Goal: Task Accomplishment & Management: Complete application form

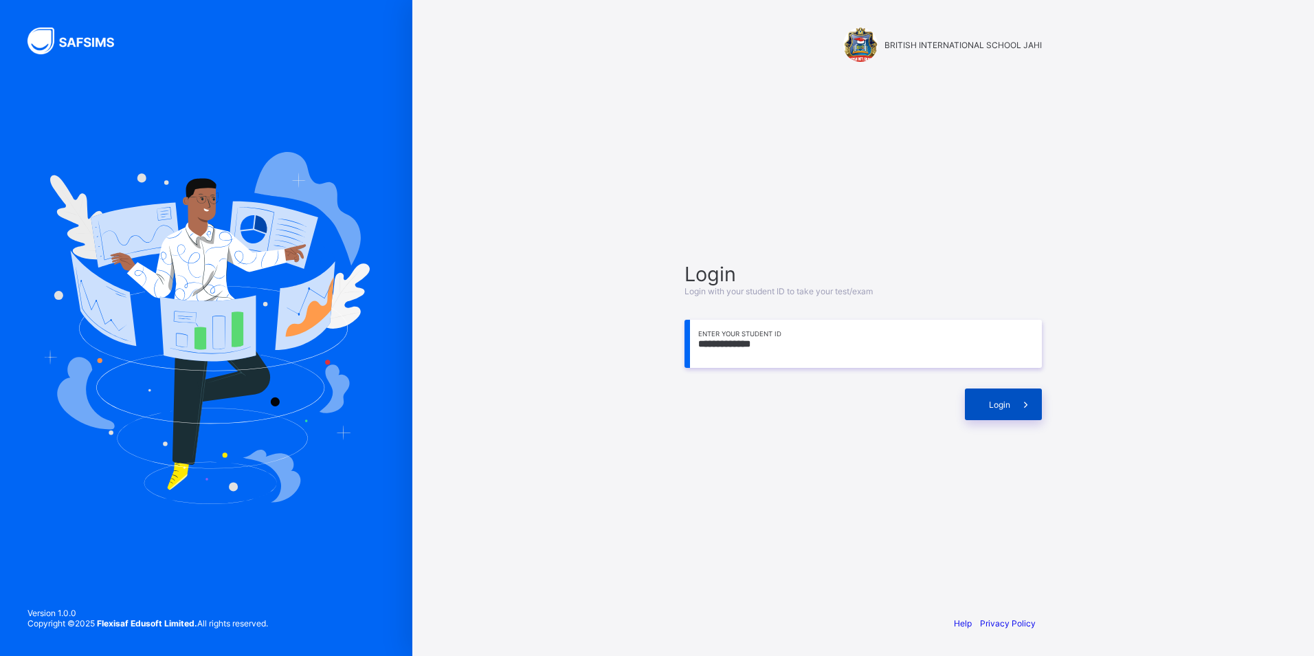
type input "**********"
click at [1023, 389] on span at bounding box center [1026, 404] width 32 height 32
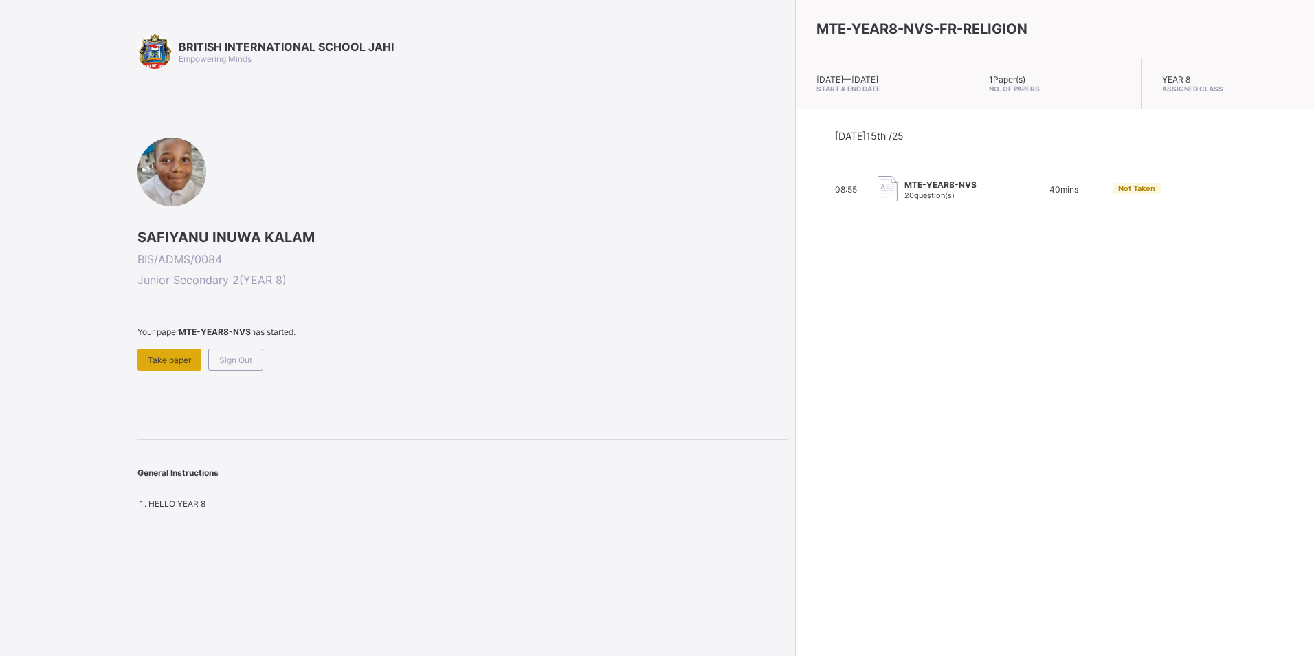
click at [168, 357] on span "Take paper" at bounding box center [169, 360] width 43 height 10
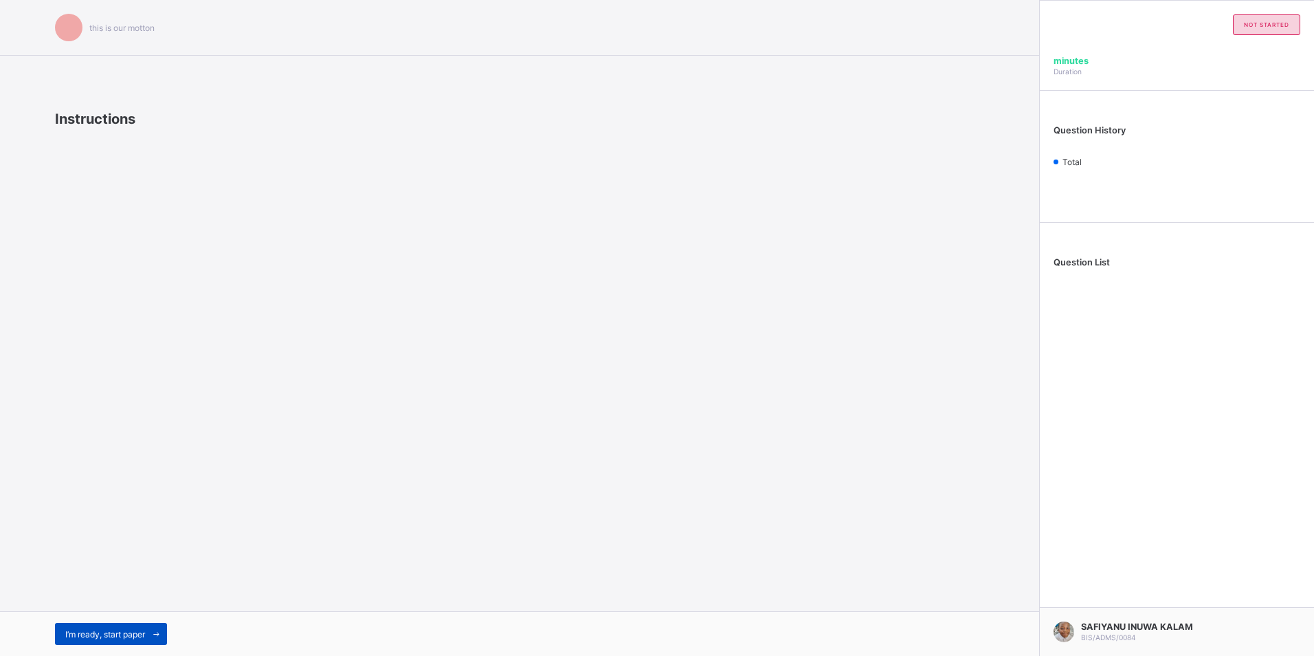
click at [107, 625] on div "I’m ready, start paper" at bounding box center [111, 634] width 112 height 22
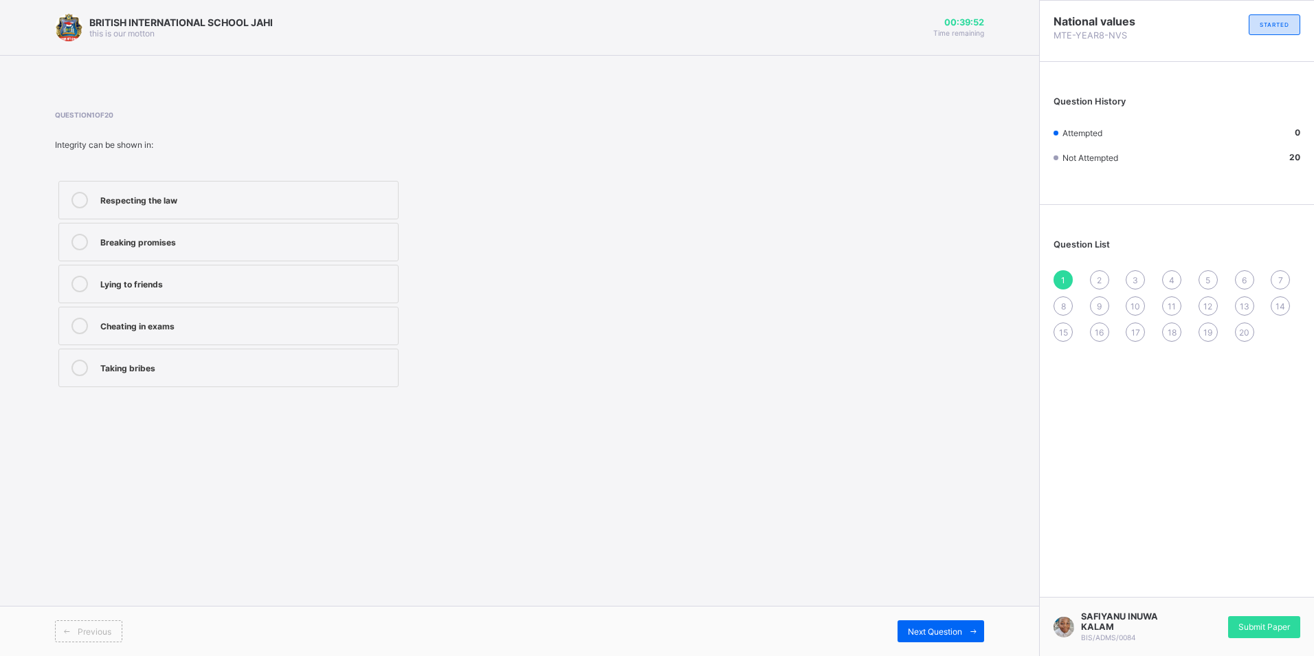
click at [263, 203] on div "Respecting the law" at bounding box center [245, 199] width 291 height 14
click at [920, 628] on span "Next Question" at bounding box center [935, 631] width 54 height 10
click at [254, 236] on div "Acts openly and honestly" at bounding box center [245, 241] width 291 height 14
click at [922, 623] on div "Next Question" at bounding box center [941, 631] width 87 height 22
click at [333, 354] on label "Fairness" at bounding box center [228, 367] width 340 height 38
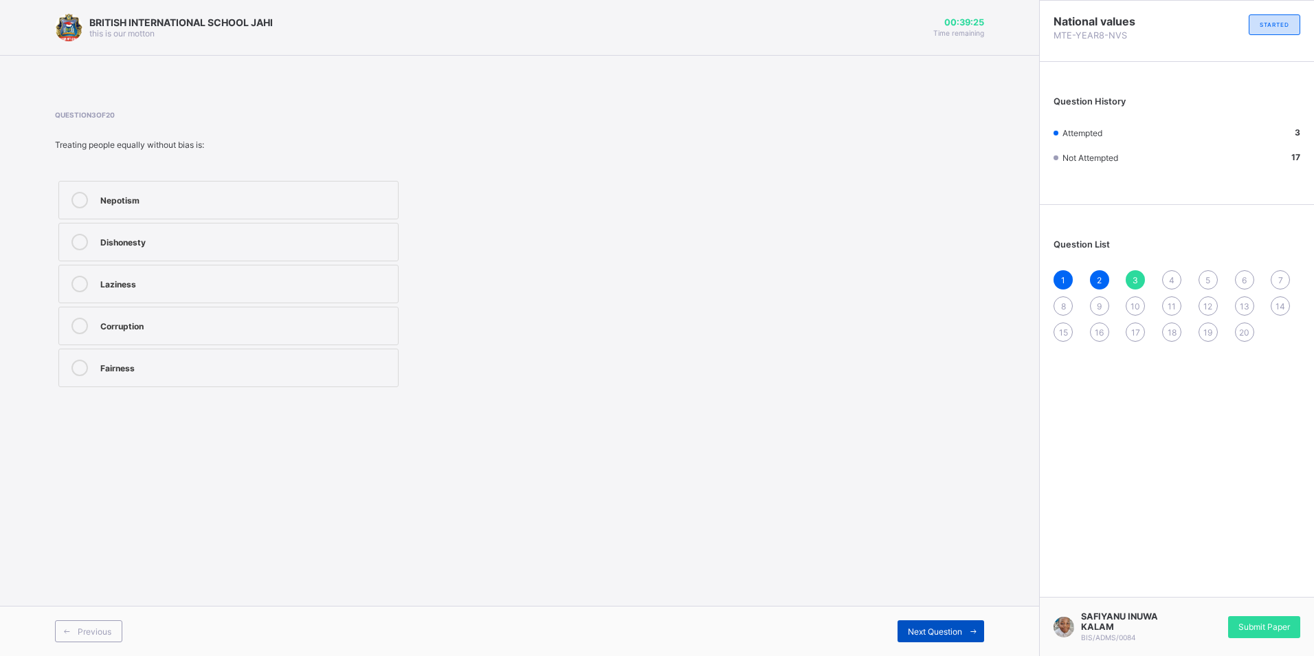
click at [915, 636] on span "Next Question" at bounding box center [935, 631] width 54 height 10
click at [161, 212] on label "It builds trust and respect" at bounding box center [228, 200] width 340 height 38
click at [944, 634] on span "Next Question" at bounding box center [935, 631] width 54 height 10
click at [265, 372] on div "Honesty and moral uprightness" at bounding box center [245, 366] width 291 height 14
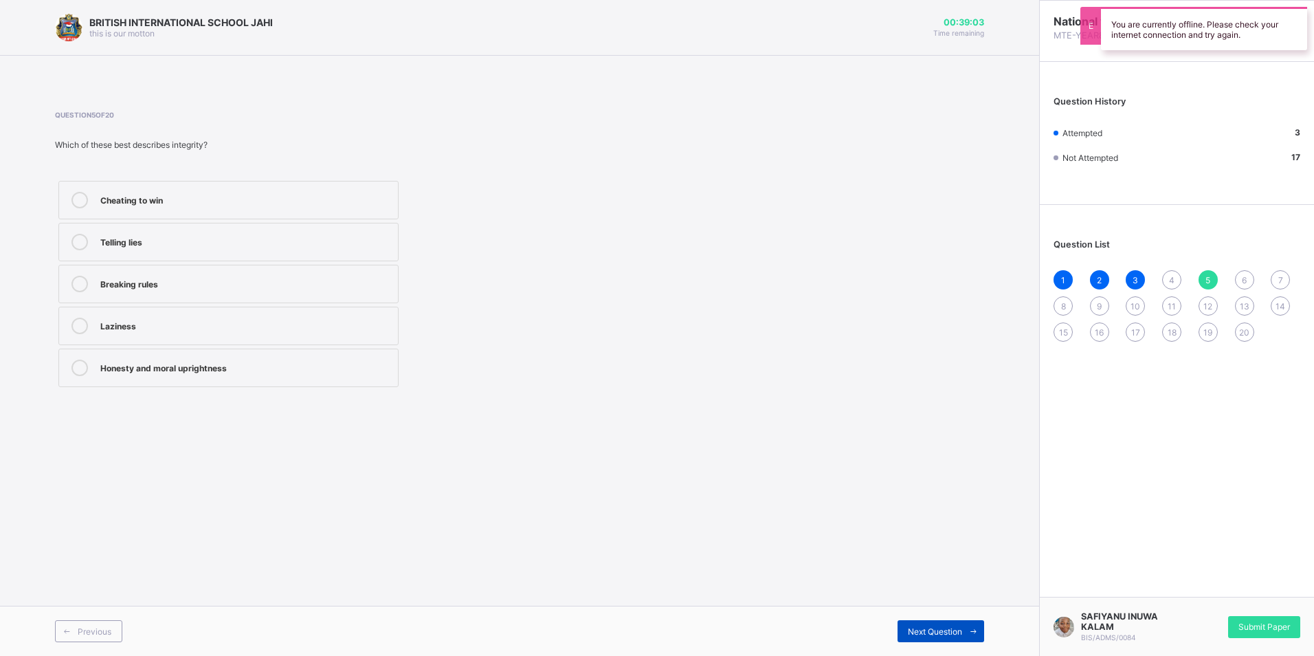
click at [953, 626] on span "Next Question" at bounding box center [935, 631] width 54 height 10
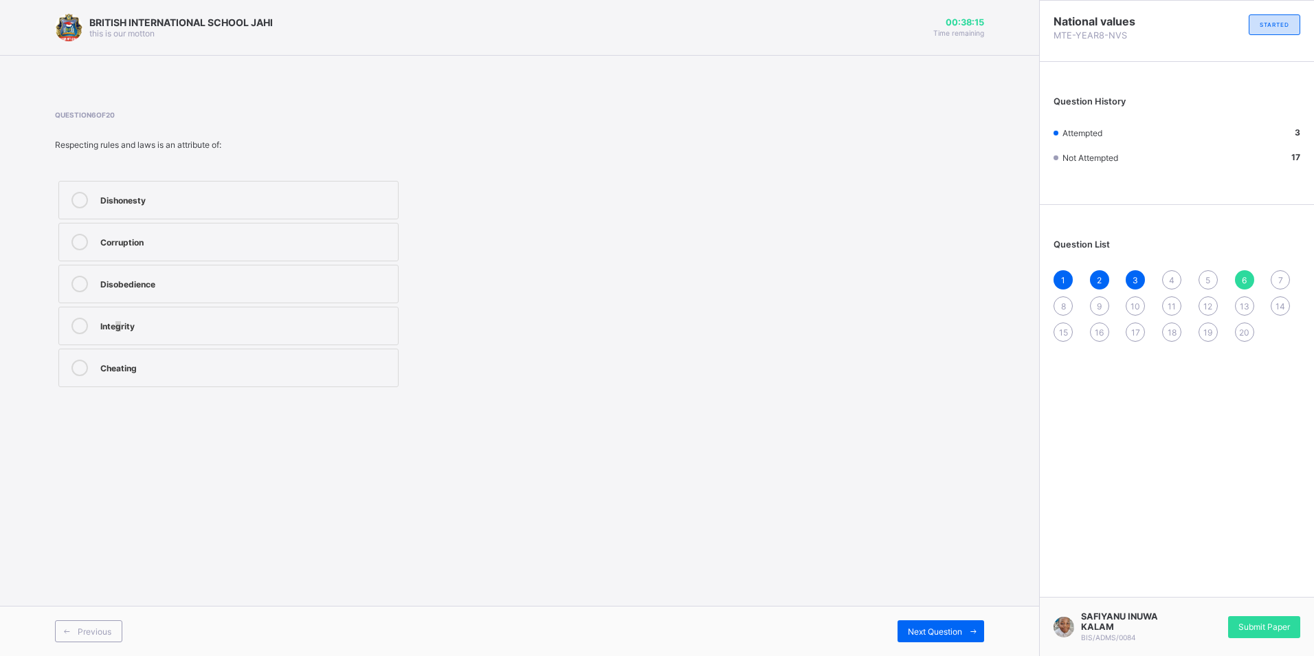
click at [120, 327] on div "Integrity" at bounding box center [245, 325] width 291 height 14
drag, startPoint x: 120, startPoint y: 327, endPoint x: 255, endPoint y: 333, distance: 135.6
click at [255, 333] on div "Integrity" at bounding box center [245, 326] width 291 height 16
click at [1166, 277] on div "4" at bounding box center [1171, 279] width 19 height 19
click at [175, 204] on div "It builds trust and respect" at bounding box center [245, 199] width 291 height 14
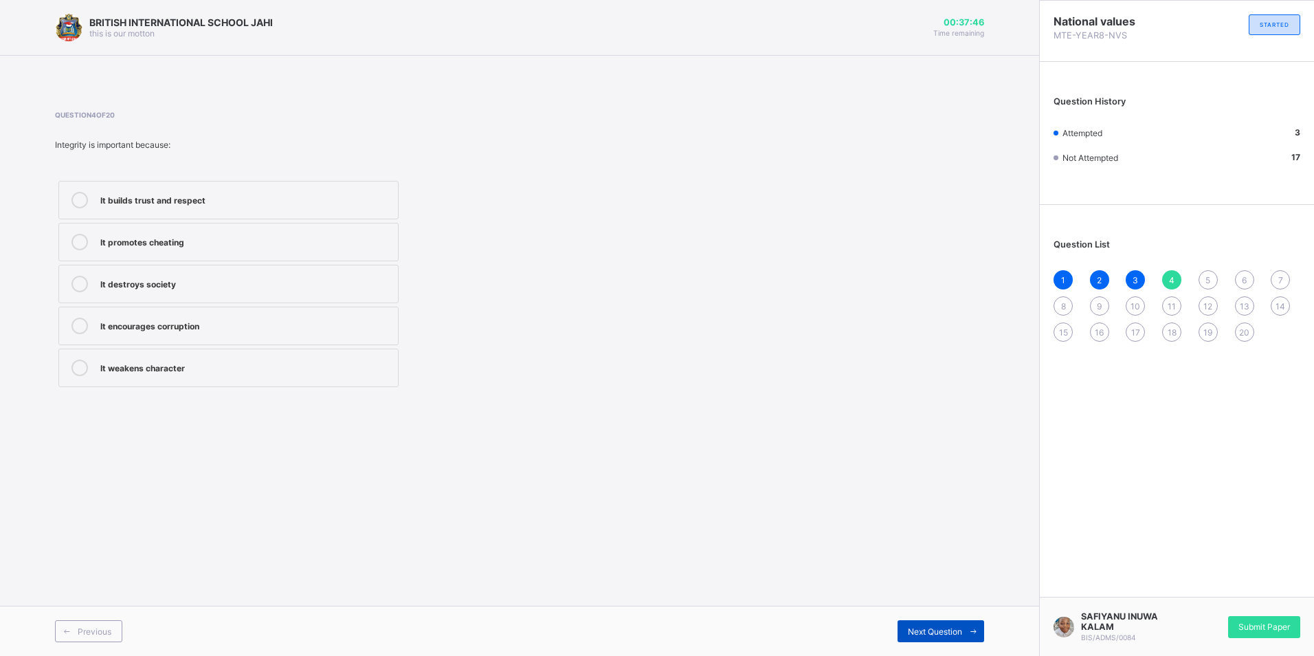
click at [931, 634] on span "Next Question" at bounding box center [935, 631] width 54 height 10
click at [248, 386] on label "Honesty and moral uprightness" at bounding box center [228, 367] width 340 height 38
click at [1245, 283] on span "6" at bounding box center [1244, 280] width 5 height 10
drag, startPoint x: 273, startPoint y: 331, endPoint x: 285, endPoint y: 320, distance: 17.0
click at [273, 331] on div "Integrity" at bounding box center [245, 326] width 291 height 16
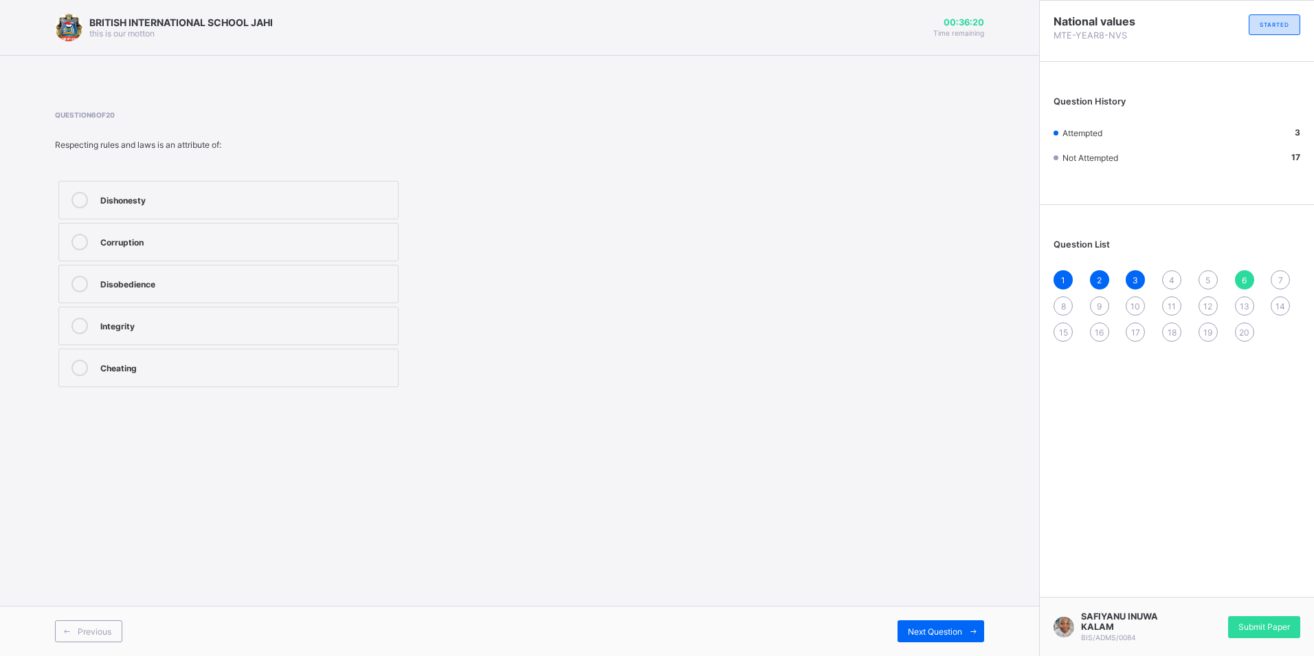
click at [1200, 273] on div "1 2 3 4 5 6 7 8 9 10 11 12 13 14 15 16 17 18 19 20" at bounding box center [1177, 305] width 247 height 71
click at [1208, 280] on span "5" at bounding box center [1208, 280] width 5 height 10
click at [273, 368] on div "Honesty and moral uprightness" at bounding box center [245, 366] width 291 height 14
click at [1176, 280] on div "4" at bounding box center [1171, 279] width 19 height 19
click at [291, 202] on div "It builds trust and respect" at bounding box center [245, 199] width 291 height 14
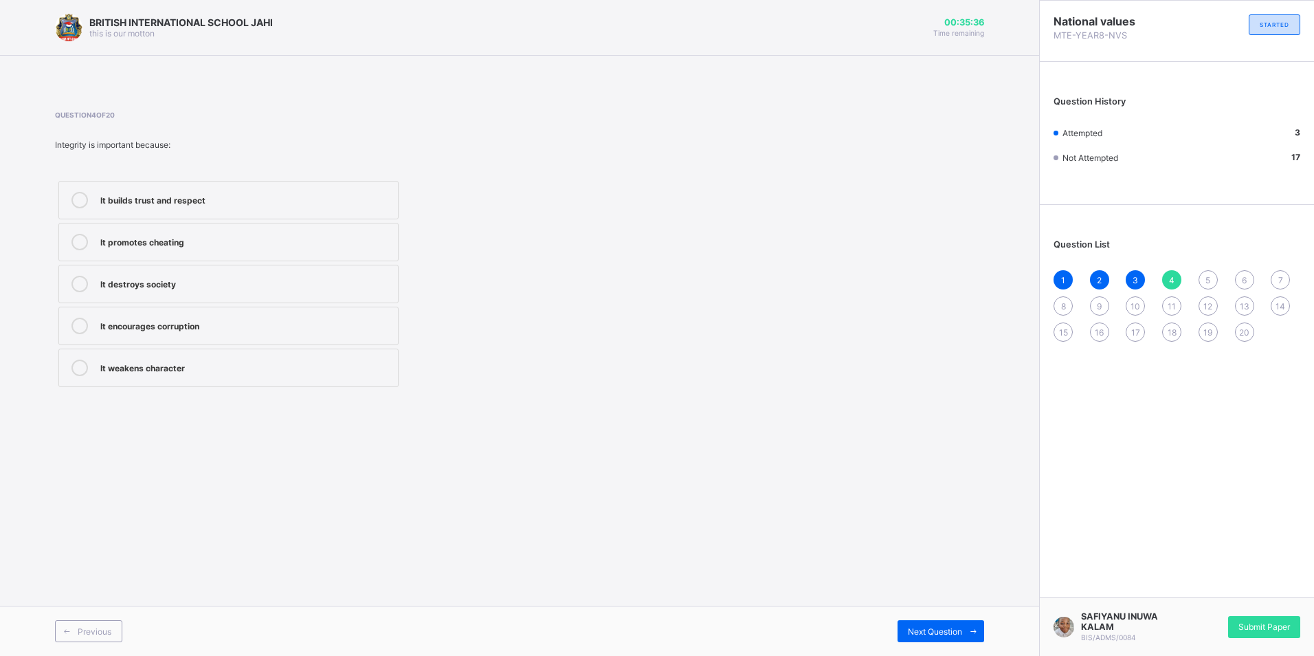
click at [1215, 279] on div "5" at bounding box center [1208, 279] width 19 height 19
click at [1176, 280] on div "4" at bounding box center [1171, 279] width 19 height 19
click at [192, 217] on label "It builds trust and respect" at bounding box center [228, 200] width 340 height 38
click at [971, 630] on icon at bounding box center [974, 631] width 10 height 9
click at [337, 376] on label "Honesty and moral uprightness" at bounding box center [228, 367] width 340 height 38
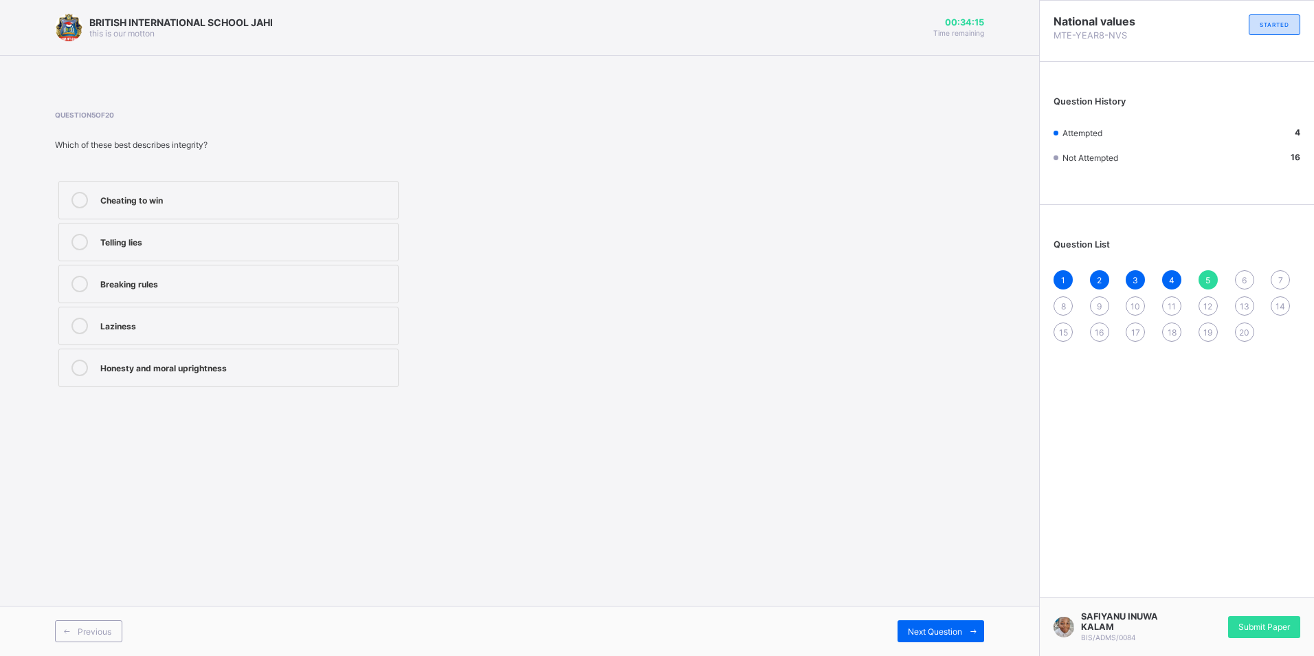
click at [742, 193] on div "Question 5 of 20 Which of these best describes integrity? Cheating to win Telli…" at bounding box center [519, 251] width 929 height 280
click at [950, 623] on div "Next Question" at bounding box center [941, 631] width 87 height 22
click at [87, 617] on div "Previous Next Question" at bounding box center [519, 631] width 1039 height 50
click at [104, 627] on span "Previous" at bounding box center [95, 631] width 34 height 10
click at [272, 371] on div "Honesty and moral uprightness" at bounding box center [245, 366] width 291 height 14
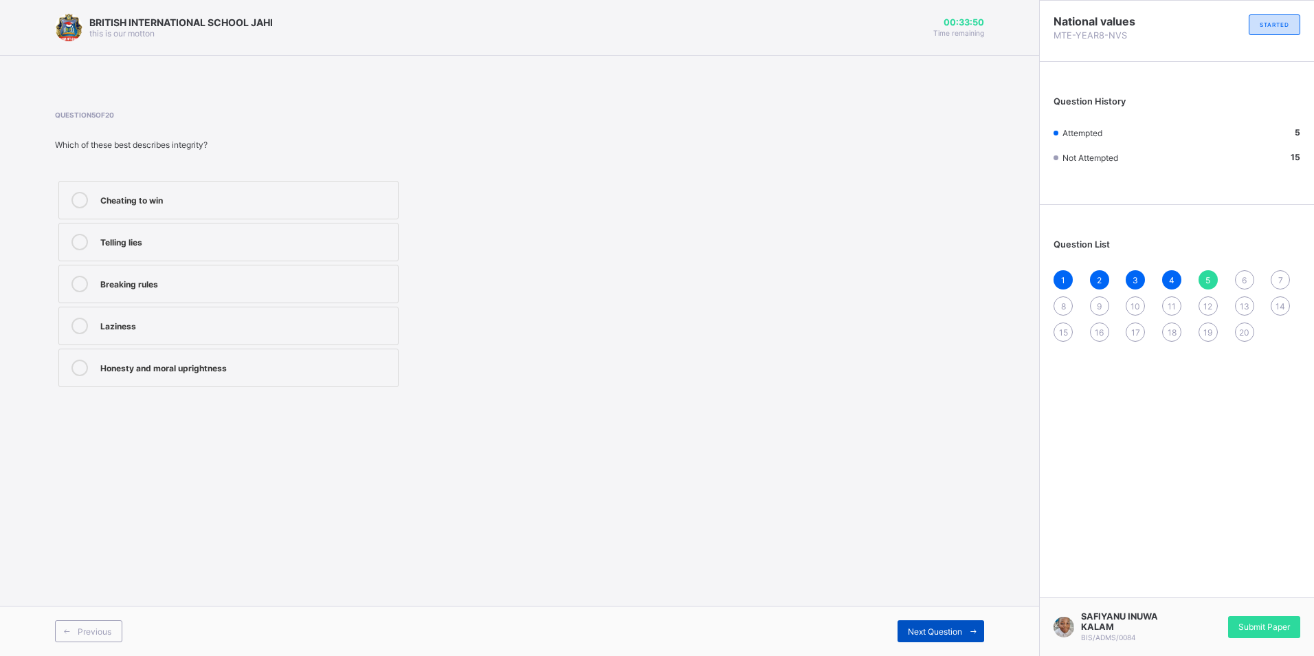
click at [903, 635] on div "Next Question" at bounding box center [941, 631] width 87 height 22
click at [373, 340] on label "Integrity" at bounding box center [228, 326] width 340 height 38
click at [951, 631] on span "Next Question" at bounding box center [935, 631] width 54 height 10
click at [183, 330] on div "Transparency" at bounding box center [245, 325] width 291 height 14
click at [1061, 302] on span "8" at bounding box center [1063, 306] width 5 height 10
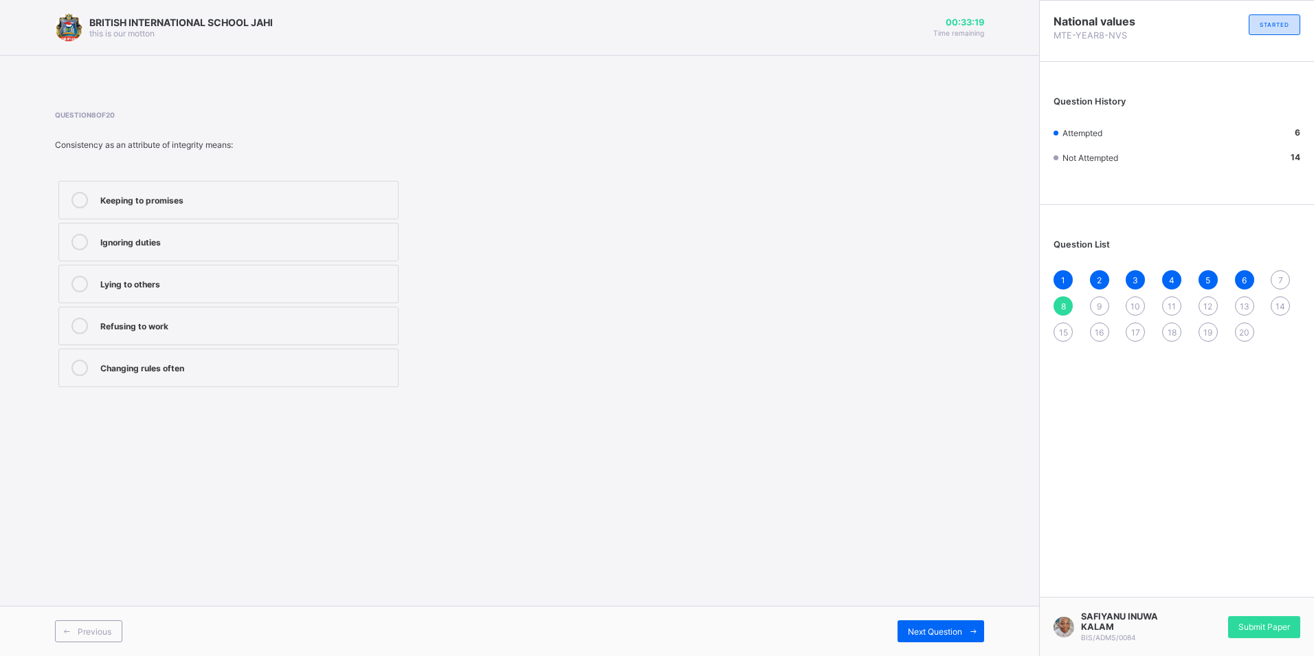
click at [197, 209] on label "Keeping to promises" at bounding box center [228, 200] width 340 height 38
click at [1287, 283] on div "7" at bounding box center [1280, 279] width 19 height 19
click at [230, 329] on div "Transparency" at bounding box center [245, 325] width 291 height 14
click at [1067, 308] on div "8" at bounding box center [1063, 305] width 19 height 19
click at [1279, 283] on span "7" at bounding box center [1281, 280] width 5 height 10
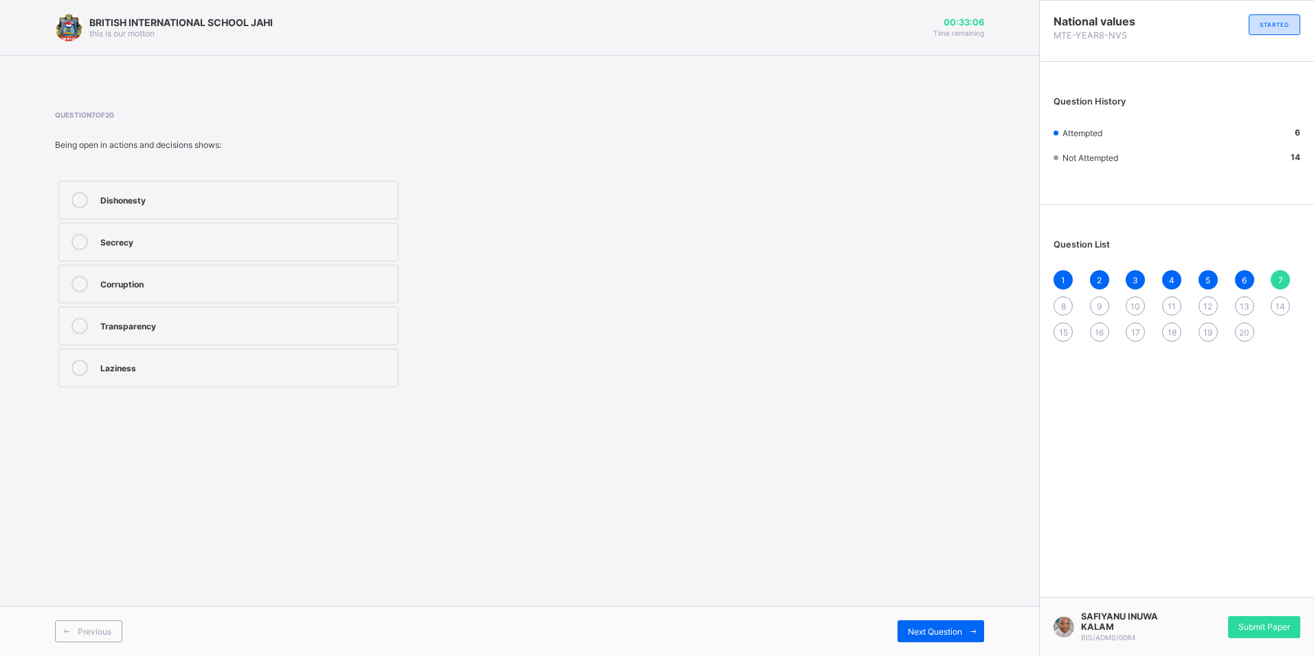
click at [242, 327] on div "Transparency" at bounding box center [245, 325] width 291 height 14
click at [1061, 307] on span "8" at bounding box center [1063, 306] width 5 height 10
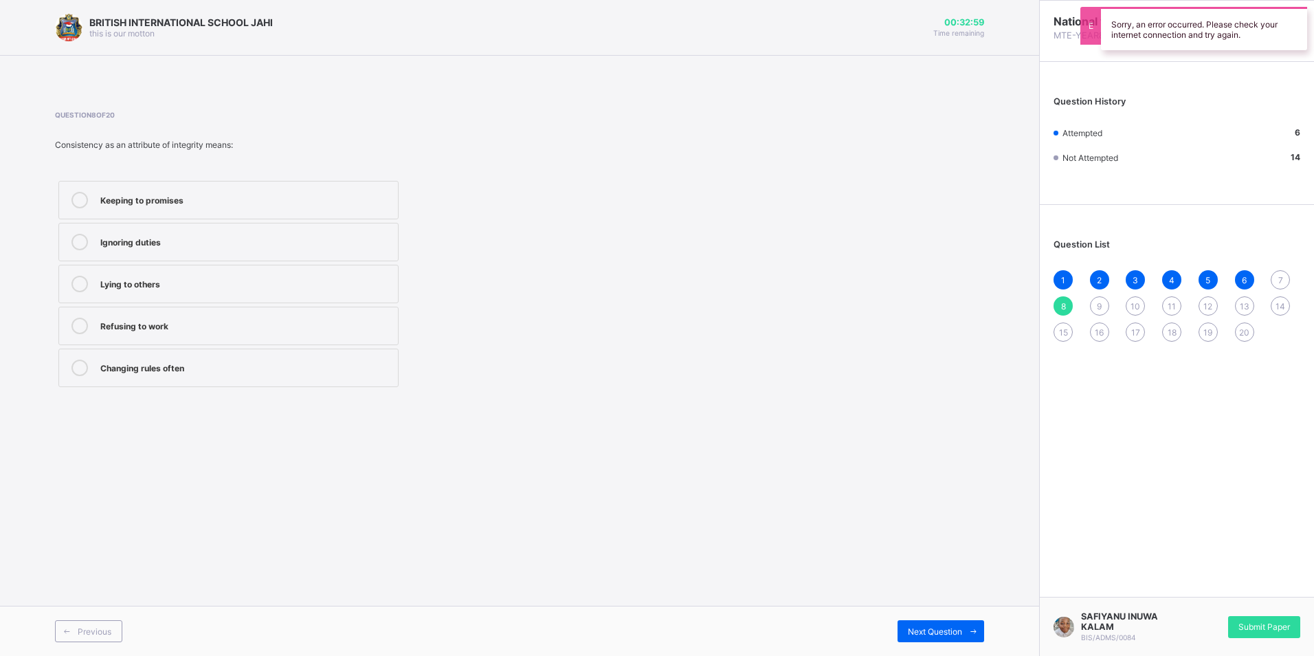
click at [1287, 278] on div "7" at bounding box center [1280, 279] width 19 height 19
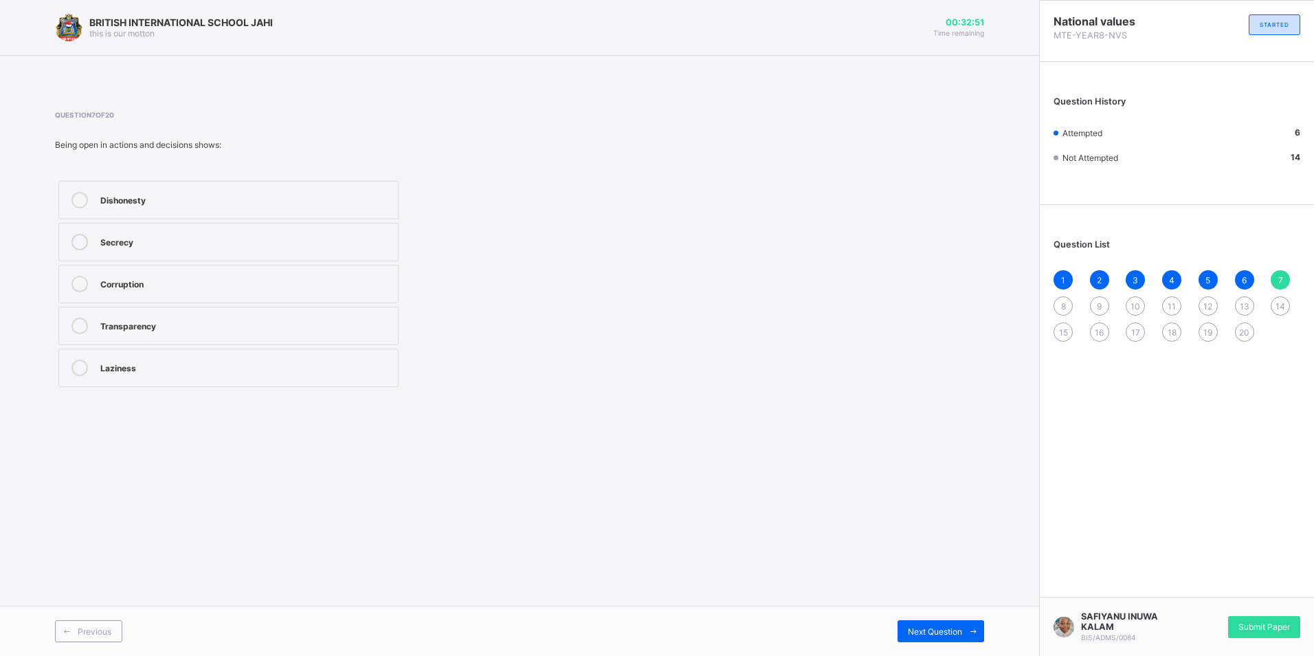
click at [341, 323] on div "Transparency" at bounding box center [245, 325] width 291 height 14
click at [1059, 304] on div "8" at bounding box center [1063, 305] width 19 height 19
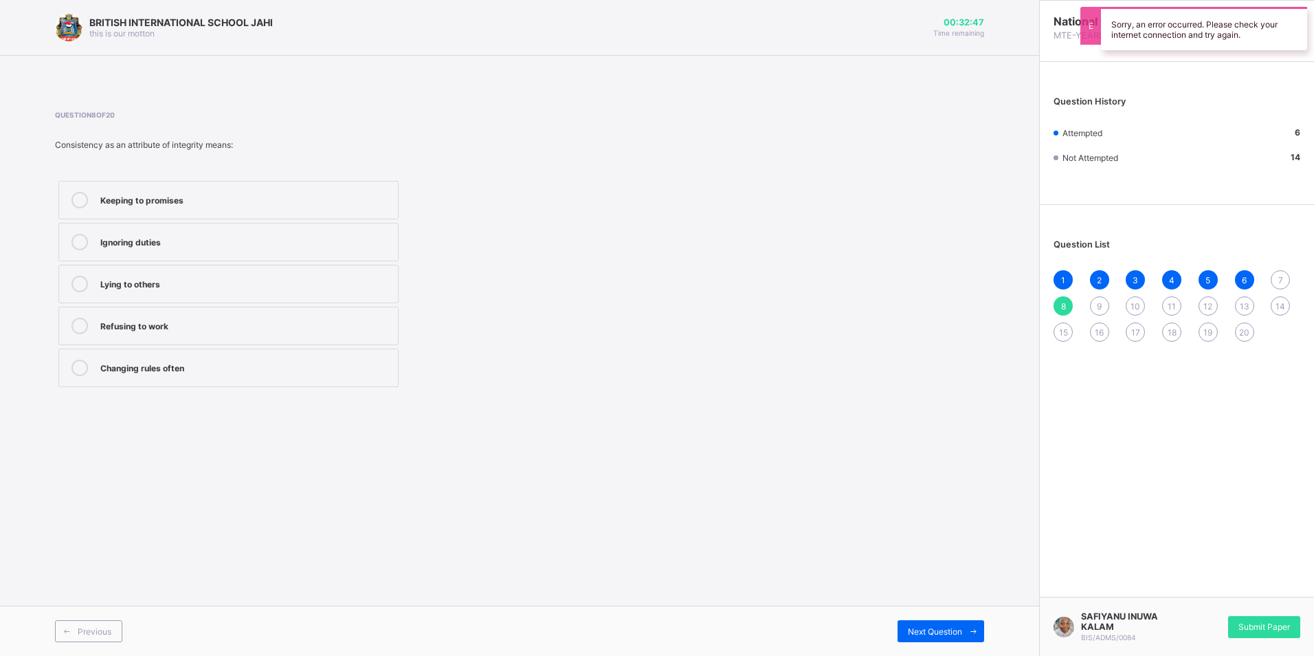
click at [1288, 280] on div "7" at bounding box center [1280, 279] width 19 height 19
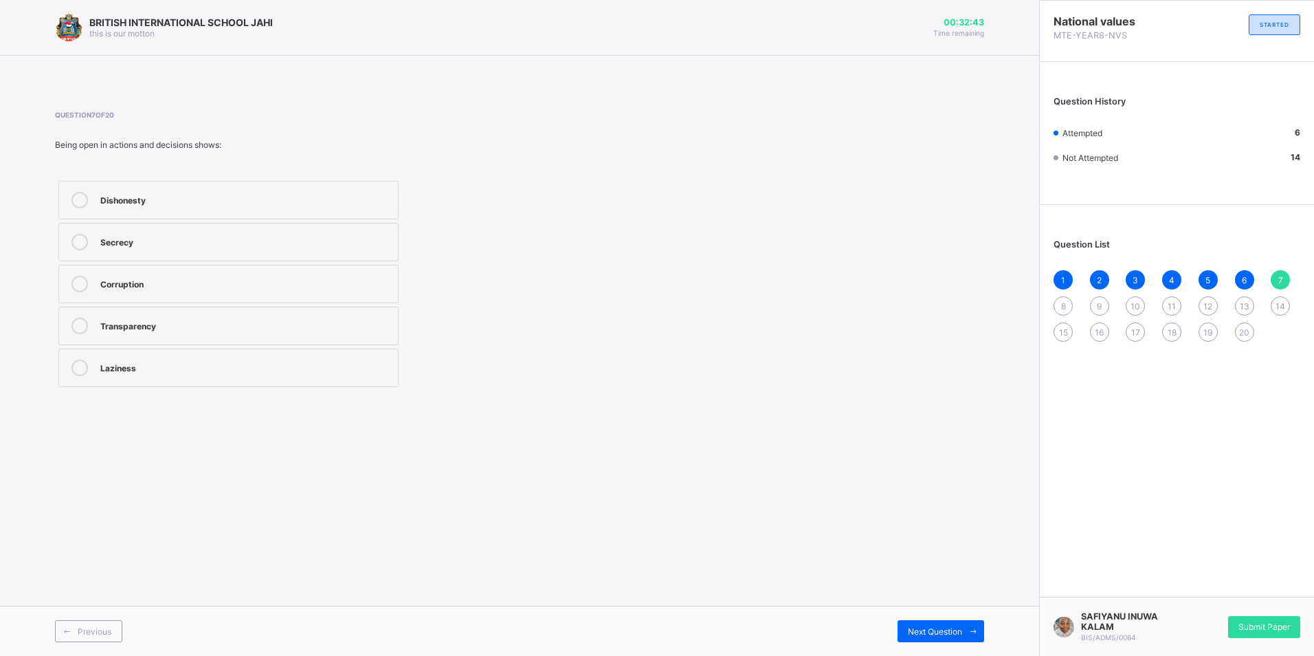
click at [156, 339] on label "Transparency" at bounding box center [228, 326] width 340 height 38
click at [1059, 308] on div "8" at bounding box center [1063, 305] width 19 height 19
click at [1280, 278] on span "7" at bounding box center [1281, 280] width 5 height 10
click at [249, 320] on div "Transparency" at bounding box center [245, 325] width 291 height 14
click at [1065, 305] on span "8" at bounding box center [1063, 306] width 5 height 10
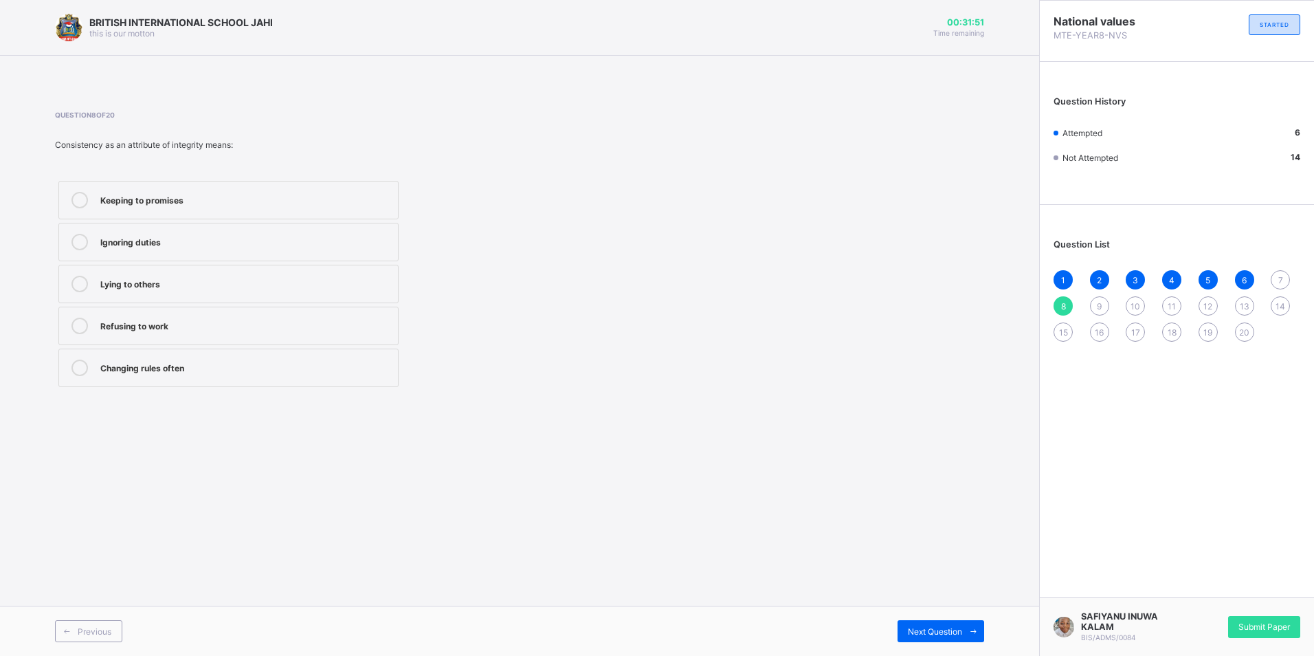
click at [1279, 272] on div "7" at bounding box center [1280, 279] width 19 height 19
click at [111, 329] on div "Transparency" at bounding box center [245, 325] width 291 height 14
click at [1061, 308] on span "8" at bounding box center [1063, 306] width 5 height 10
click at [1281, 273] on div "7" at bounding box center [1280, 279] width 19 height 19
drag, startPoint x: 284, startPoint y: 329, endPoint x: 294, endPoint y: 327, distance: 10.7
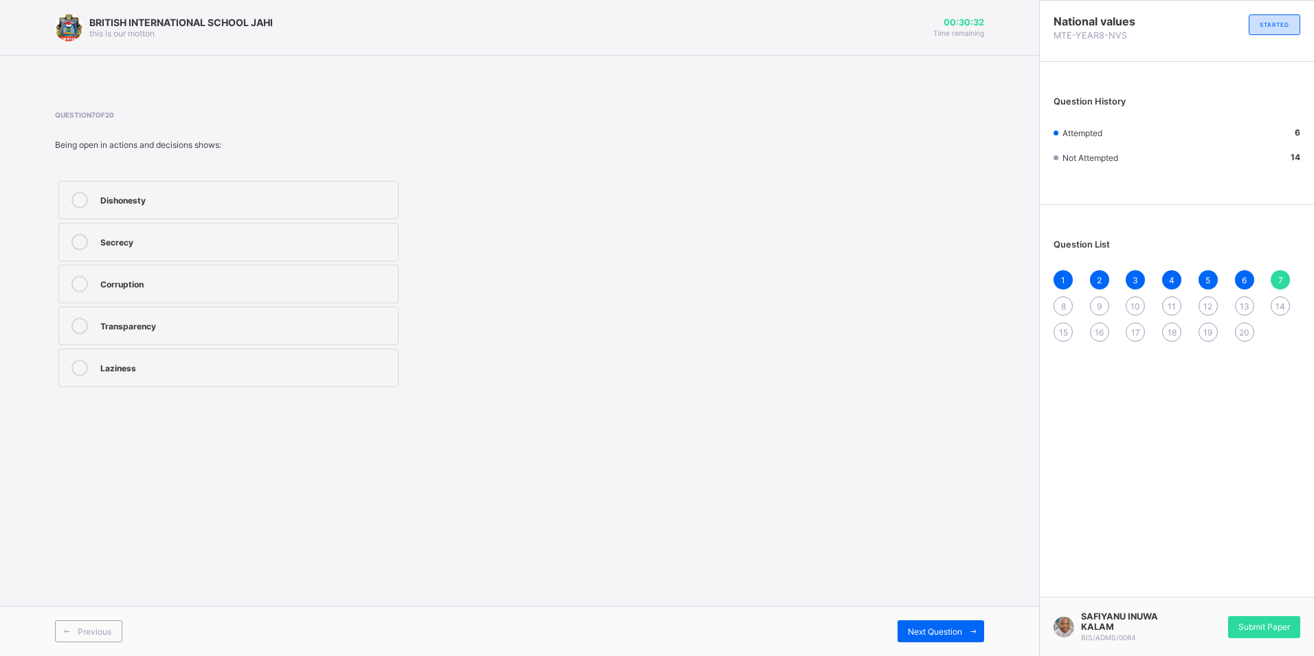
click at [284, 329] on div "Transparency" at bounding box center [245, 325] width 291 height 14
click at [1061, 307] on span "8" at bounding box center [1063, 306] width 5 height 10
click at [1285, 280] on div "7" at bounding box center [1280, 279] width 19 height 19
click at [341, 320] on div "Transparency" at bounding box center [245, 325] width 291 height 14
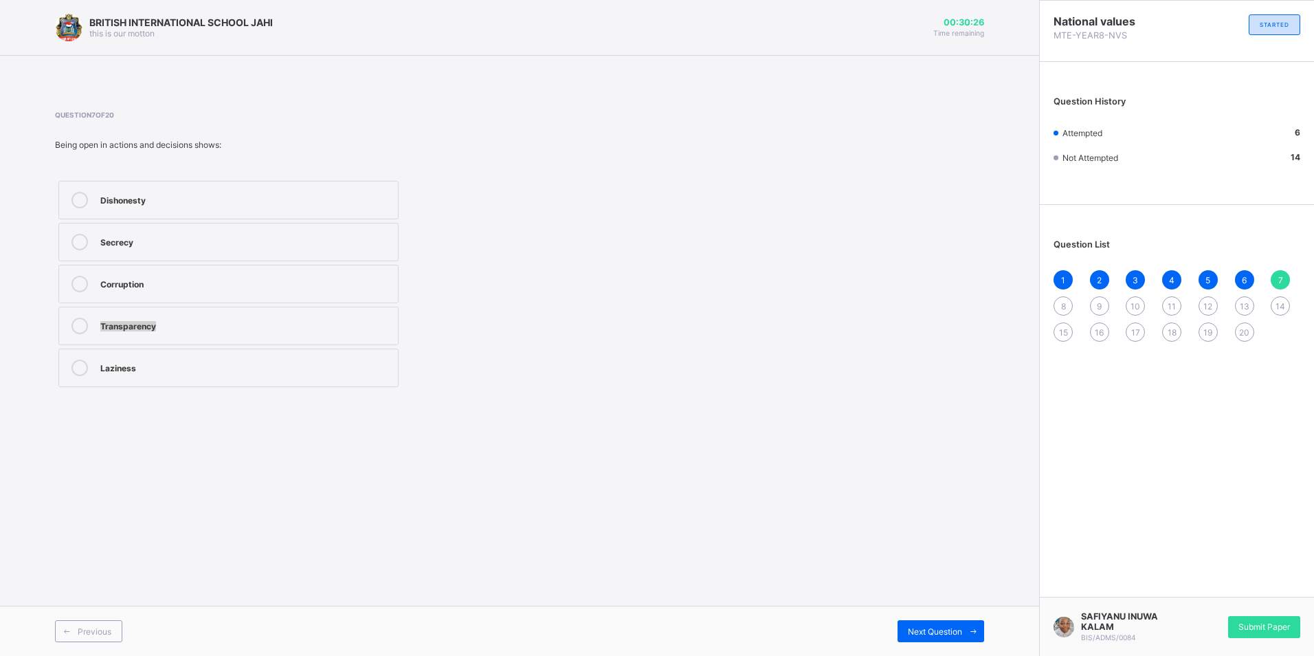
click at [341, 320] on div "Transparency" at bounding box center [245, 325] width 291 height 14
click at [945, 633] on span "Next Question" at bounding box center [935, 631] width 54 height 10
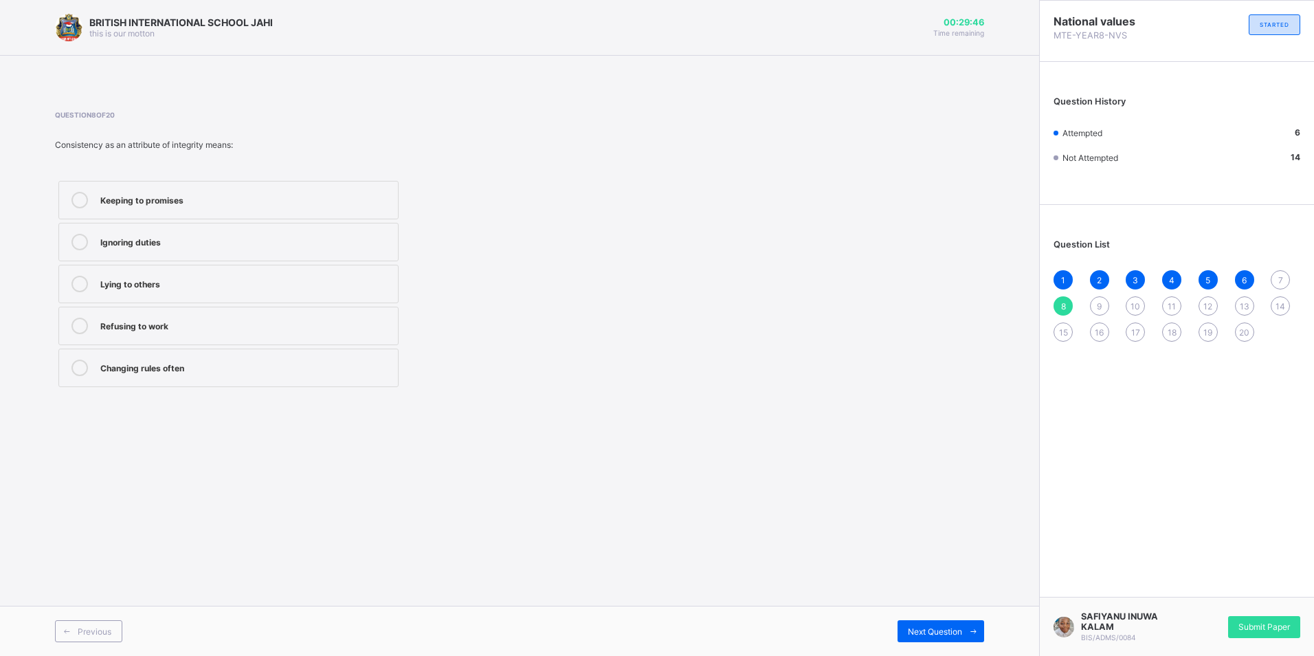
click at [1285, 273] on div "7" at bounding box center [1280, 279] width 19 height 19
click at [192, 326] on div "Transparency" at bounding box center [245, 325] width 291 height 14
click at [1070, 299] on div "8" at bounding box center [1063, 305] width 19 height 19
click at [349, 212] on label "Keeping to promises" at bounding box center [228, 200] width 340 height 38
click at [1067, 327] on span "15" at bounding box center [1063, 332] width 9 height 10
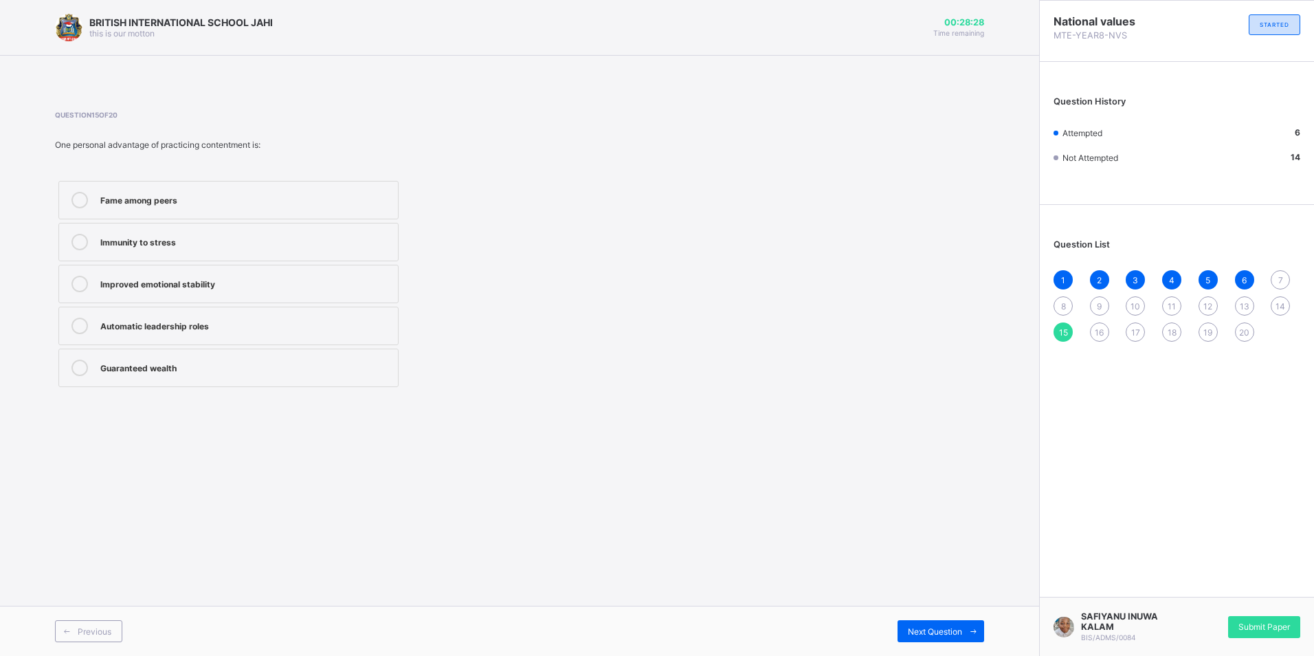
click at [802, 406] on div "Question 15 of 20 One personal advantage of practicing contentment is: Fame amo…" at bounding box center [519, 250] width 929 height 321
click at [1283, 282] on div "7" at bounding box center [1280, 279] width 19 height 19
click at [212, 319] on div "Transparency" at bounding box center [245, 325] width 291 height 14
click at [1064, 309] on span "8" at bounding box center [1063, 306] width 5 height 10
click at [236, 209] on label "Keeping to promises" at bounding box center [228, 200] width 340 height 38
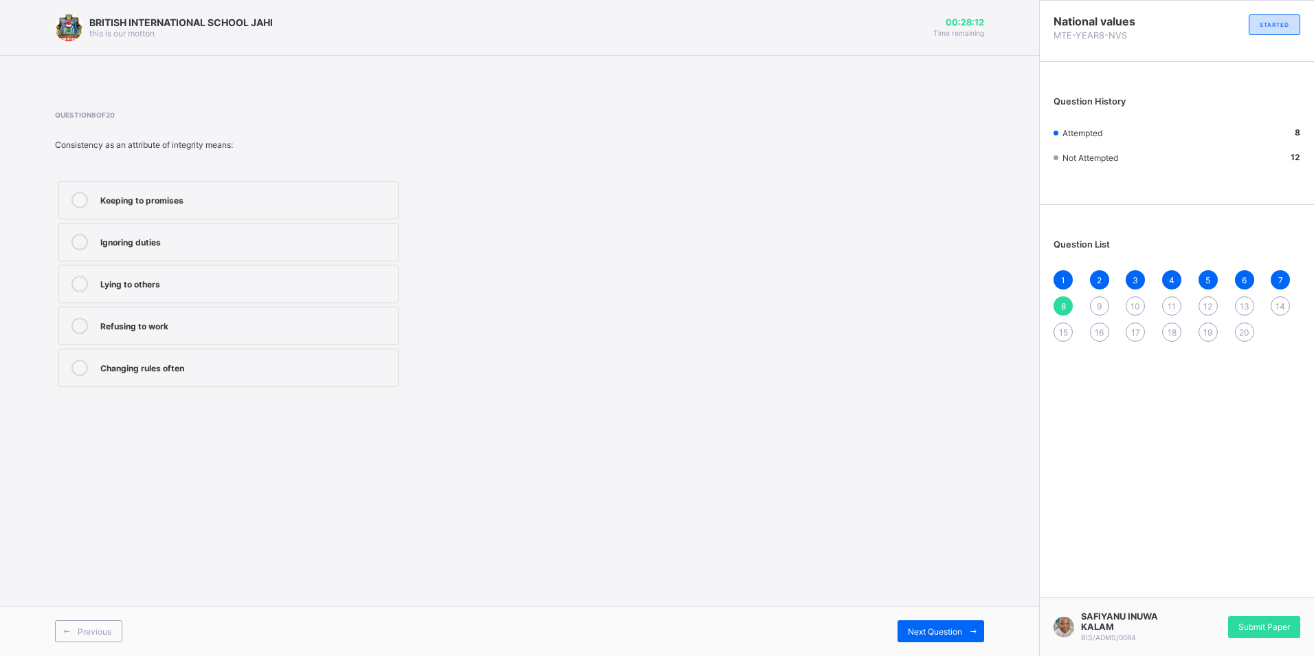
click at [1107, 300] on div "9" at bounding box center [1099, 305] width 19 height 19
click at [215, 199] on label "Integrity" at bounding box center [228, 200] width 340 height 38
click at [1065, 330] on span "15" at bounding box center [1063, 332] width 9 height 10
click at [225, 288] on div "Improved emotional stability" at bounding box center [245, 283] width 291 height 14
click at [1097, 333] on span "16" at bounding box center [1099, 332] width 9 height 10
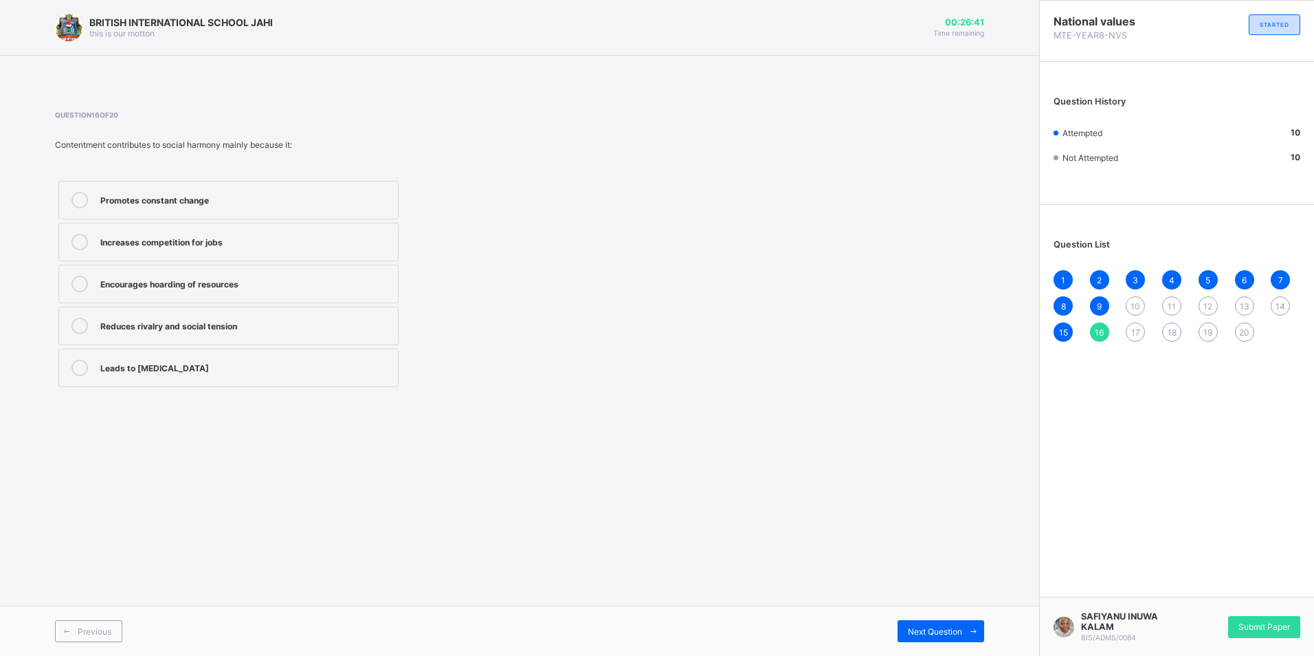
click at [254, 339] on label "Reduces rivalry and social tension" at bounding box center [228, 326] width 340 height 38
click at [916, 634] on span "Next Question" at bounding box center [935, 631] width 54 height 10
click at [335, 332] on div "Appreciating what they have and working hard" at bounding box center [245, 326] width 291 height 16
click at [1140, 302] on span "10" at bounding box center [1136, 306] width 10 height 10
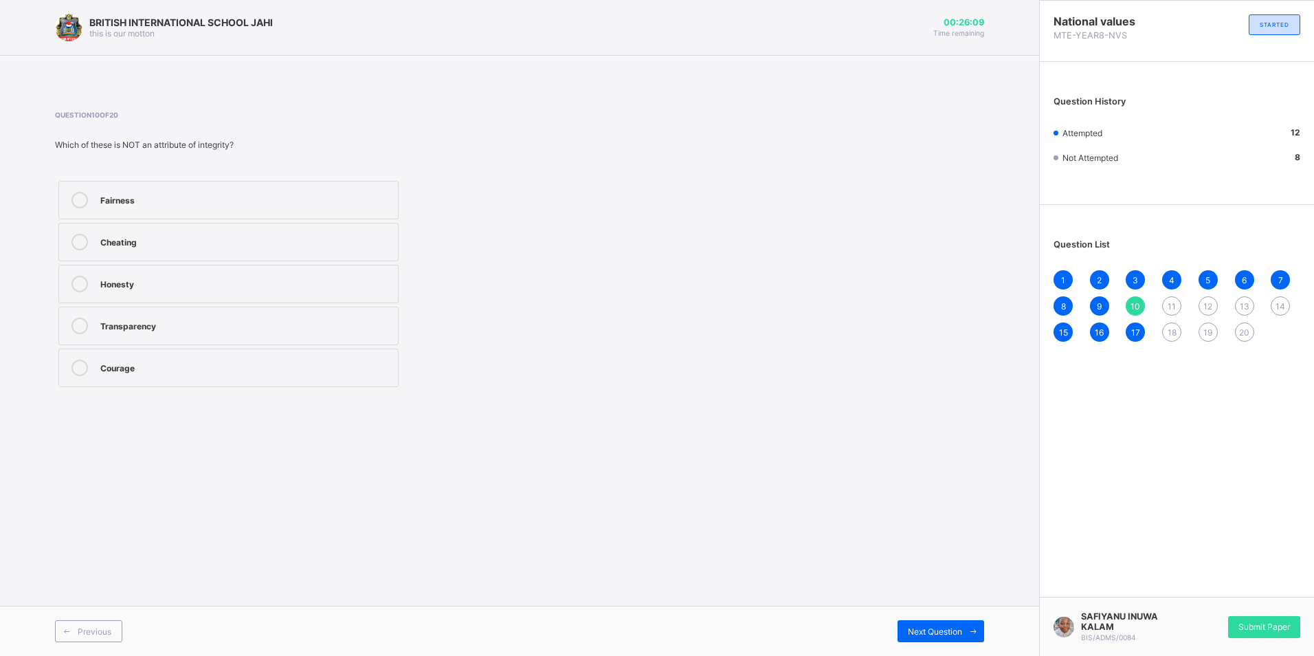
click at [228, 252] on label "Cheating" at bounding box center [228, 242] width 340 height 38
click at [1180, 327] on div "18" at bounding box center [1171, 331] width 19 height 19
click at [192, 202] on div "Honesty and integrity" at bounding box center [245, 199] width 291 height 14
click at [1206, 304] on span "12" at bounding box center [1208, 306] width 9 height 10
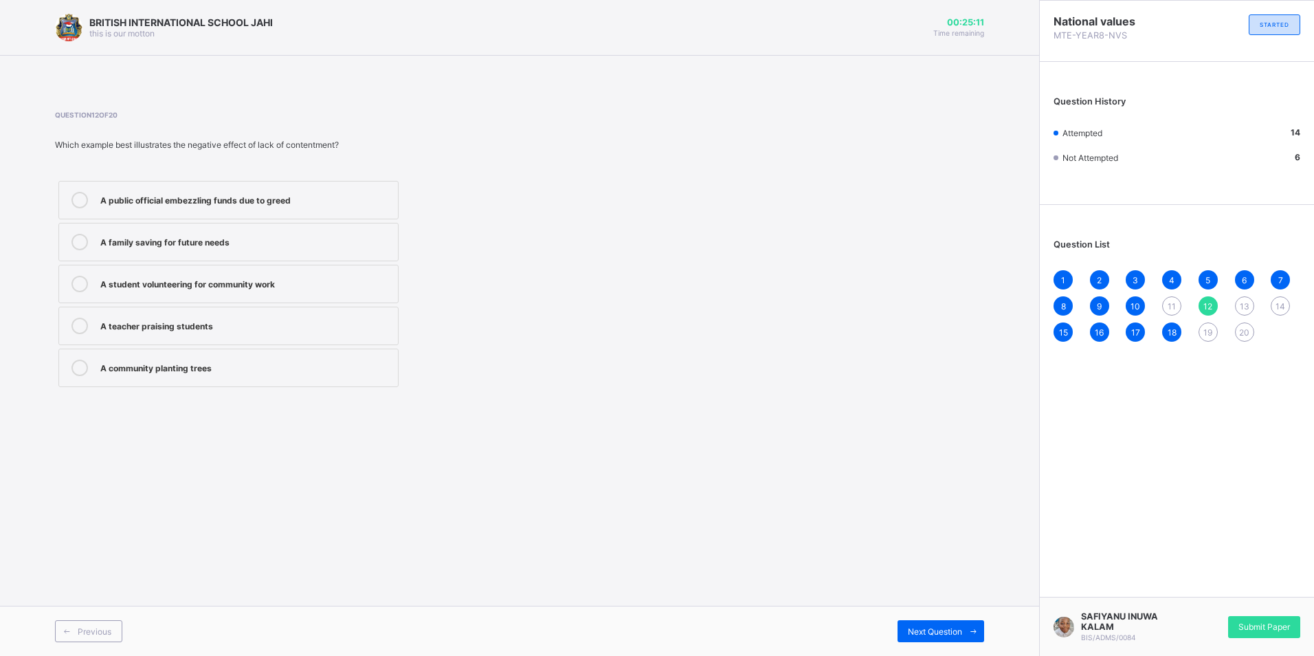
click at [145, 207] on div "A public official embezzling funds due to greed" at bounding box center [245, 200] width 291 height 16
click at [1214, 339] on div "19" at bounding box center [1208, 331] width 19 height 19
click at [269, 195] on div "Envy and jealousy" at bounding box center [245, 199] width 291 height 14
click at [1246, 308] on span "13" at bounding box center [1245, 306] width 10 height 10
click at [235, 242] on div "Better healthcare" at bounding box center [245, 241] width 291 height 14
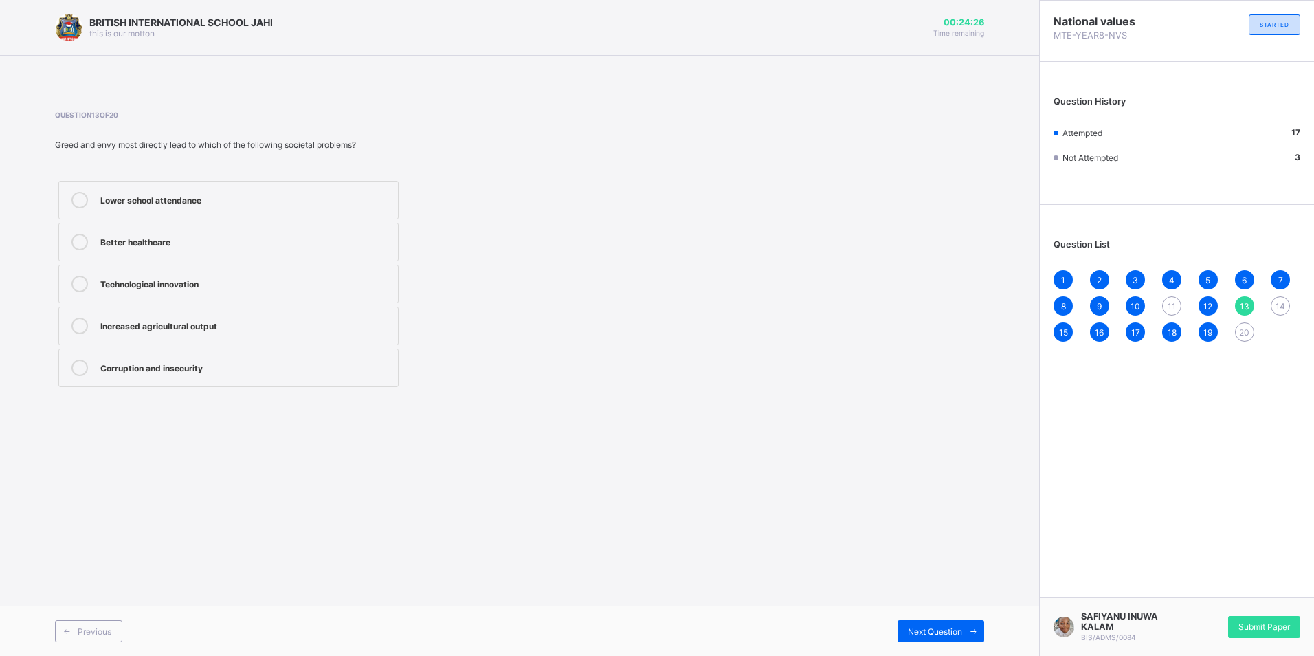
click at [1272, 304] on div "14" at bounding box center [1280, 305] width 19 height 19
click at [257, 197] on div "Theft and fraud" at bounding box center [245, 199] width 291 height 14
click at [1228, 342] on div "1 2 3 4 5 6 7 8 9 10 11 12 13 14 15 16 17 18 19 20" at bounding box center [1177, 305] width 247 height 71
click at [1238, 337] on div "20" at bounding box center [1244, 331] width 19 height 19
drag, startPoint x: 173, startPoint y: 337, endPoint x: 181, endPoint y: 336, distance: 8.4
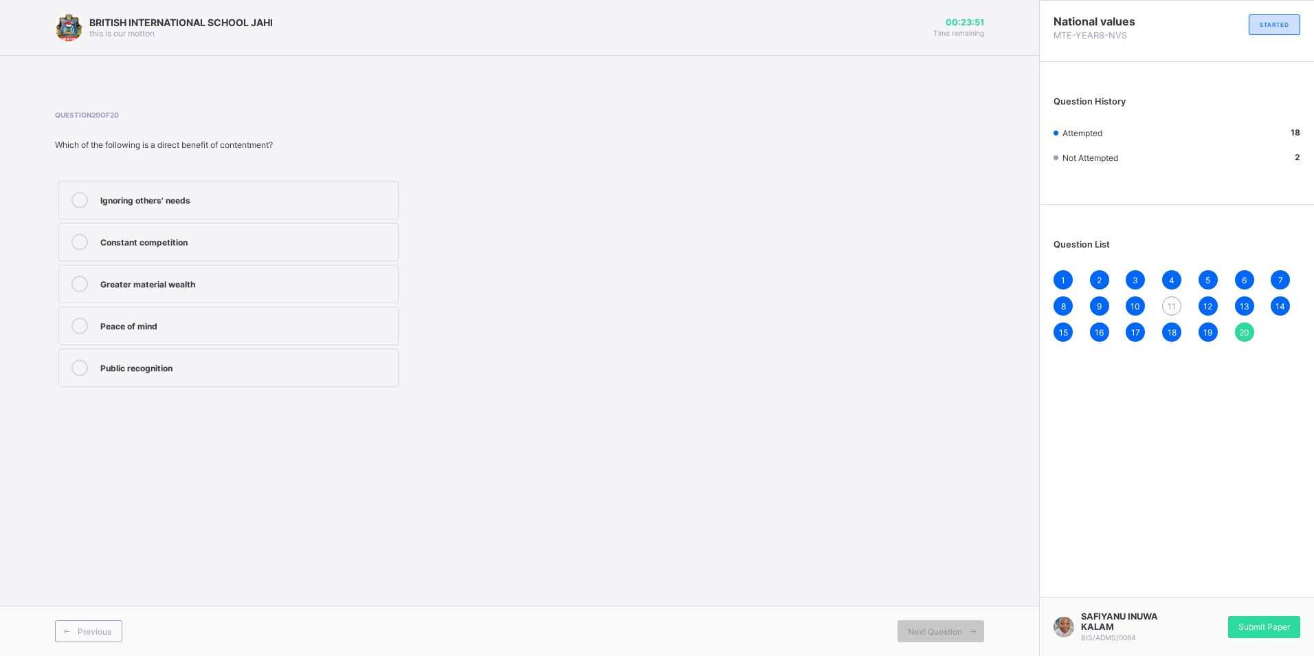
click at [174, 337] on label "Peace of mind" at bounding box center [228, 326] width 340 height 38
click at [1171, 303] on span "11" at bounding box center [1172, 306] width 8 height 10
click at [315, 292] on label "Promote gratitude and honesty" at bounding box center [228, 284] width 340 height 38
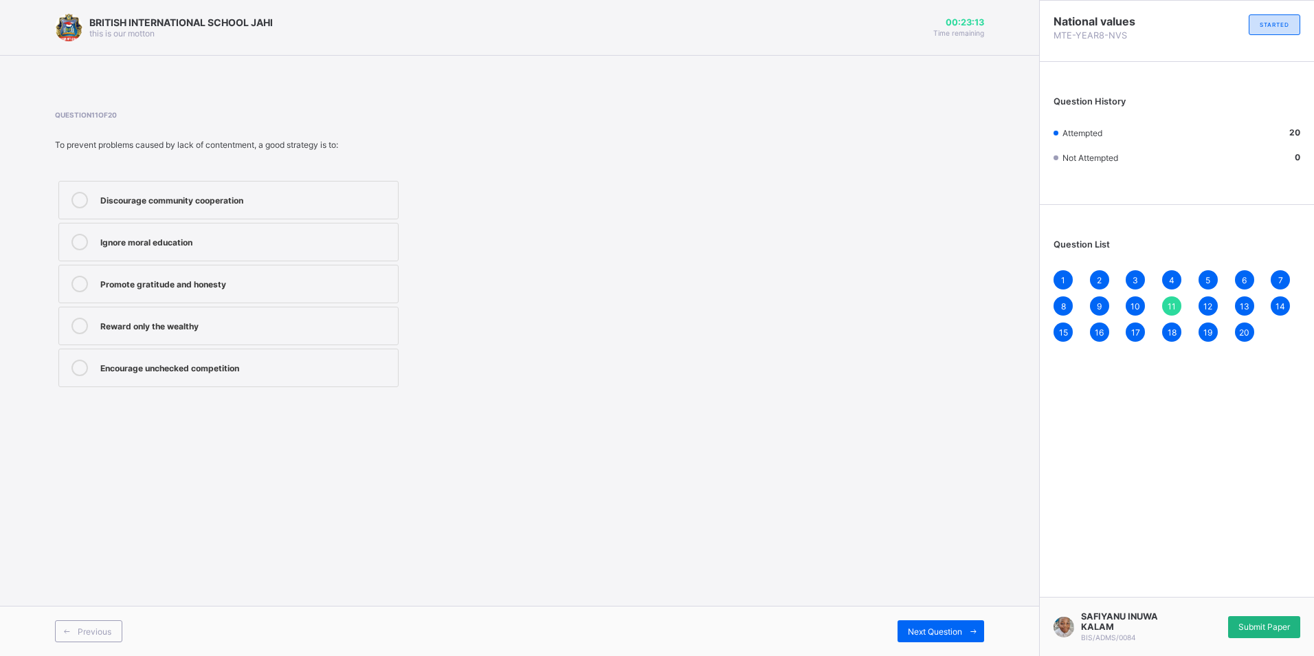
click at [1282, 621] on div "Submit Paper" at bounding box center [1264, 627] width 72 height 22
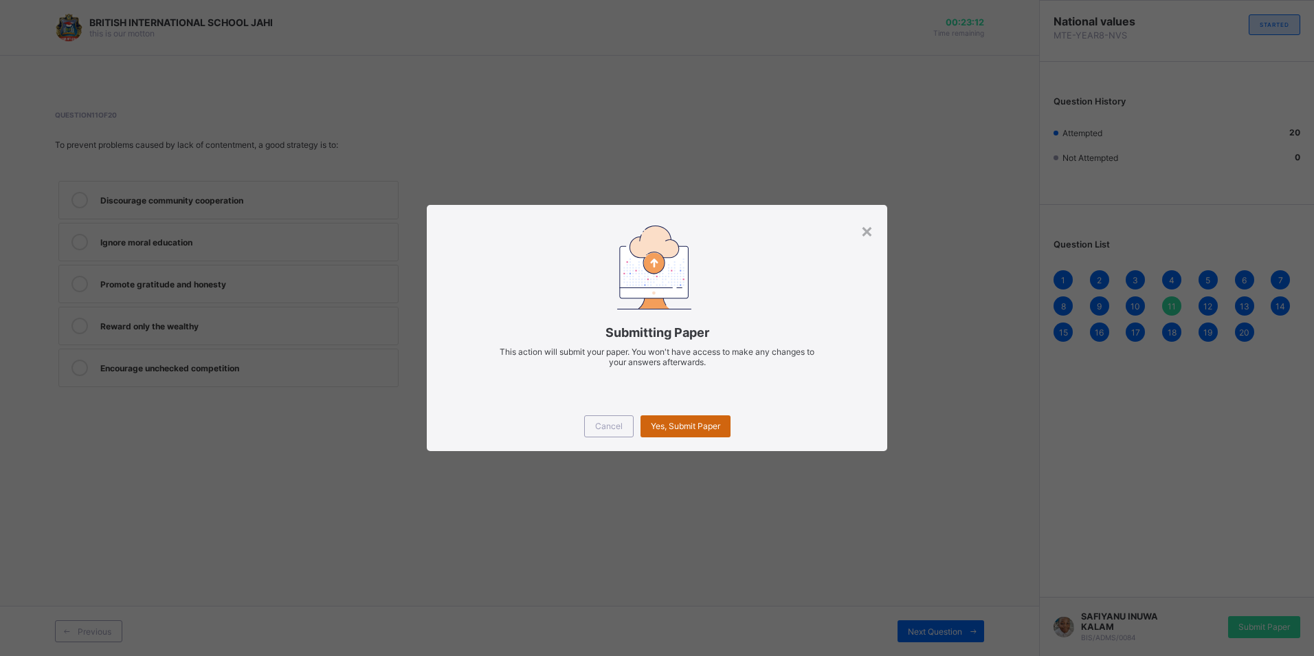
click at [707, 421] on div "Yes, Submit Paper" at bounding box center [686, 426] width 90 height 22
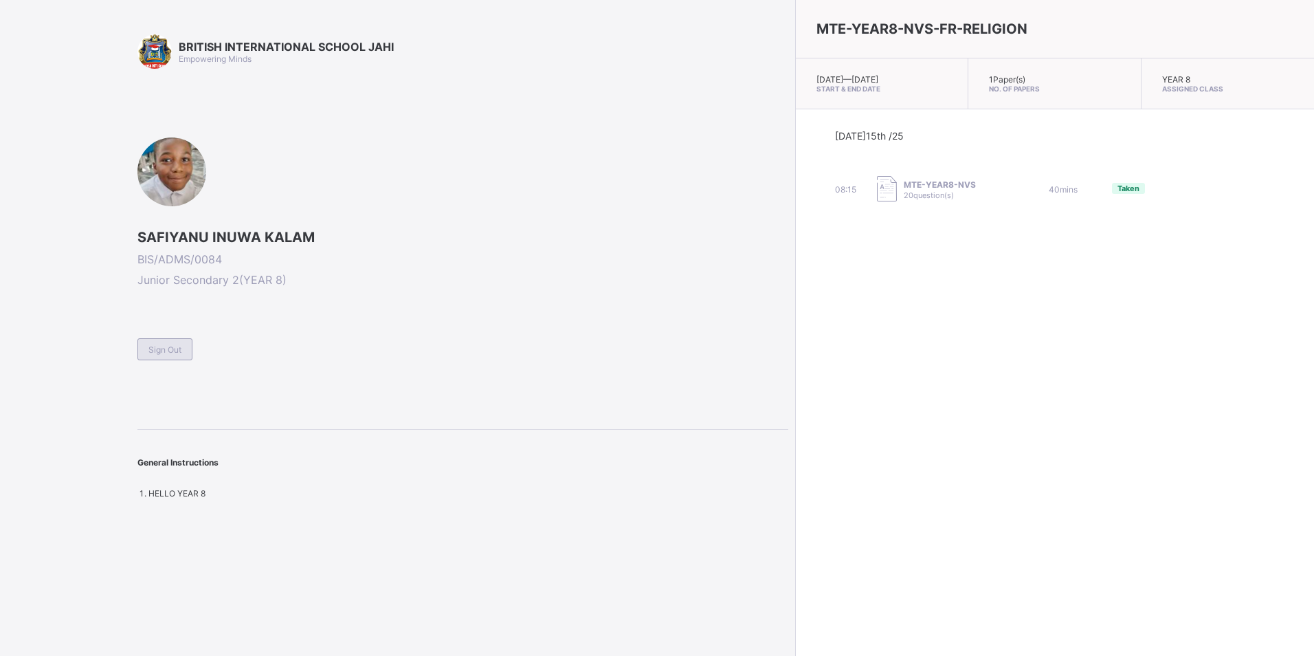
click at [164, 348] on span "Sign Out" at bounding box center [164, 349] width 33 height 10
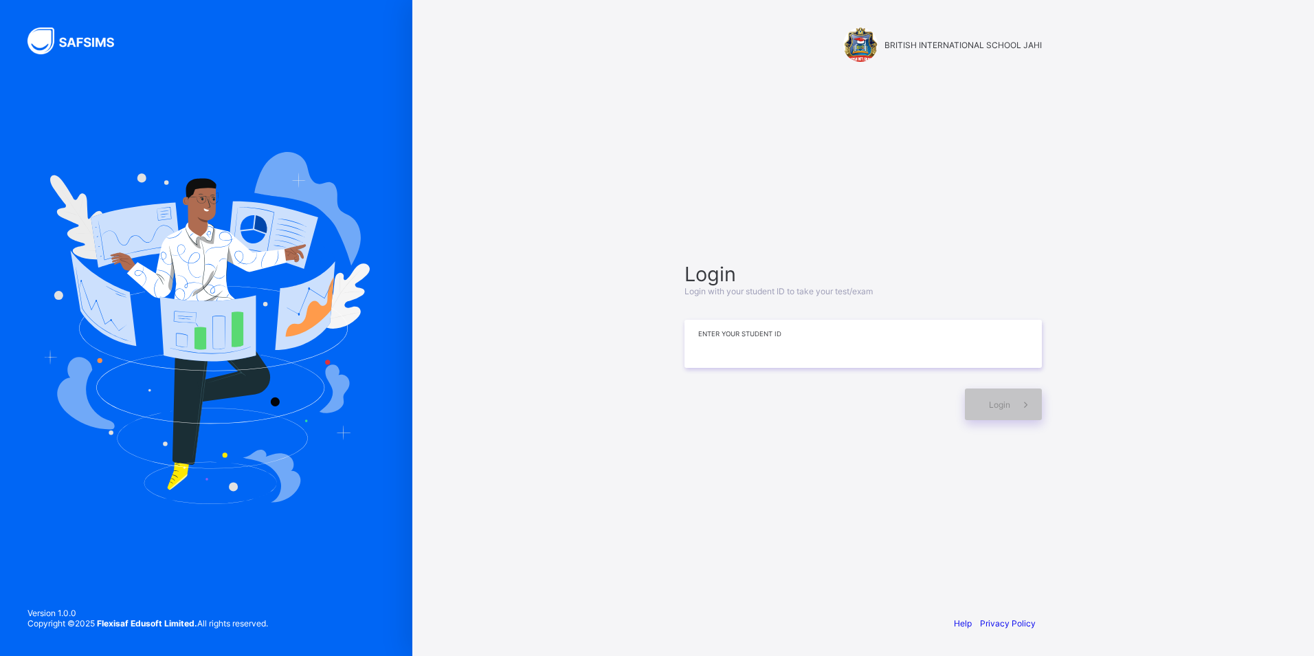
click at [786, 352] on input at bounding box center [863, 344] width 357 height 48
type input "*"
type input "**********"
click at [1014, 395] on span at bounding box center [1026, 404] width 32 height 32
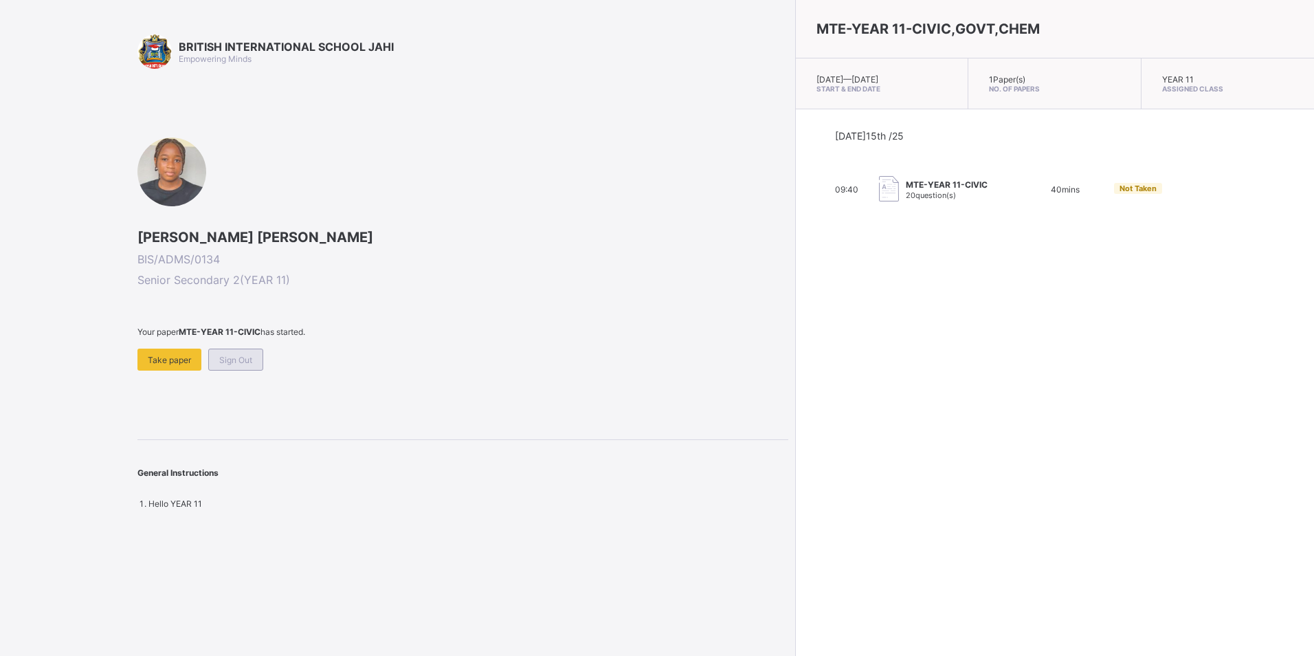
click at [226, 358] on span "Sign Out" at bounding box center [235, 360] width 33 height 10
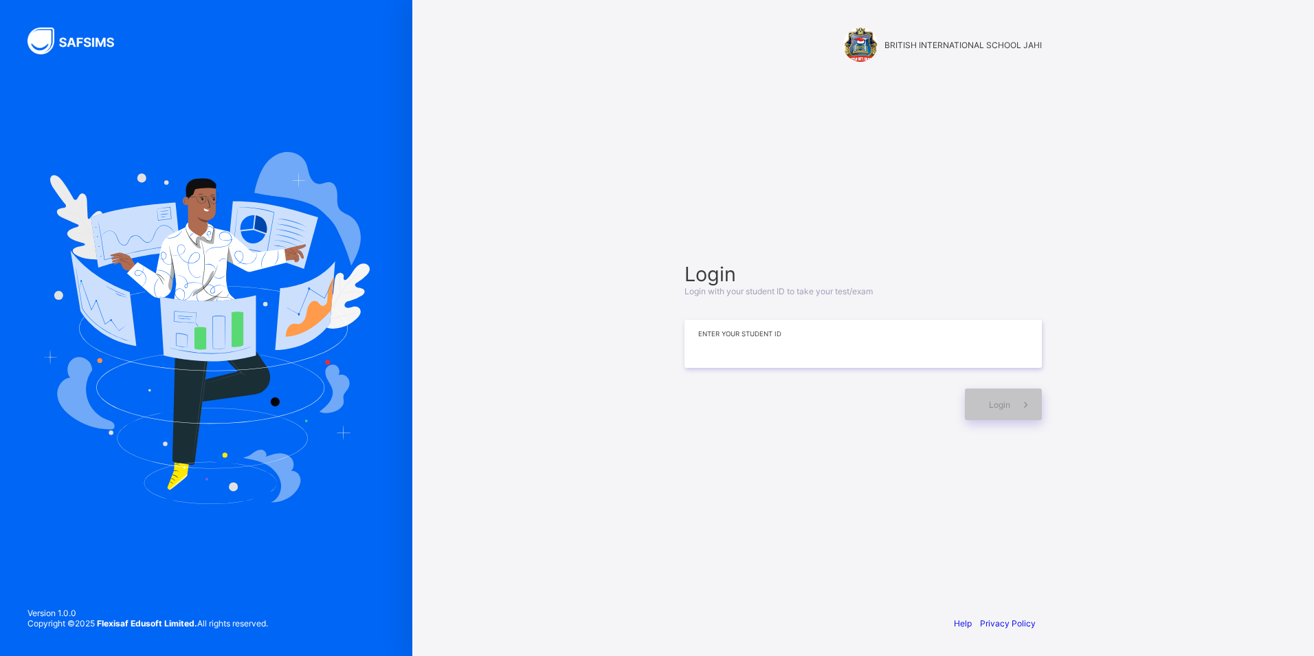
click at [695, 347] on input at bounding box center [863, 344] width 357 height 48
type input "**********"
click at [1006, 407] on span "Login" at bounding box center [999, 404] width 21 height 10
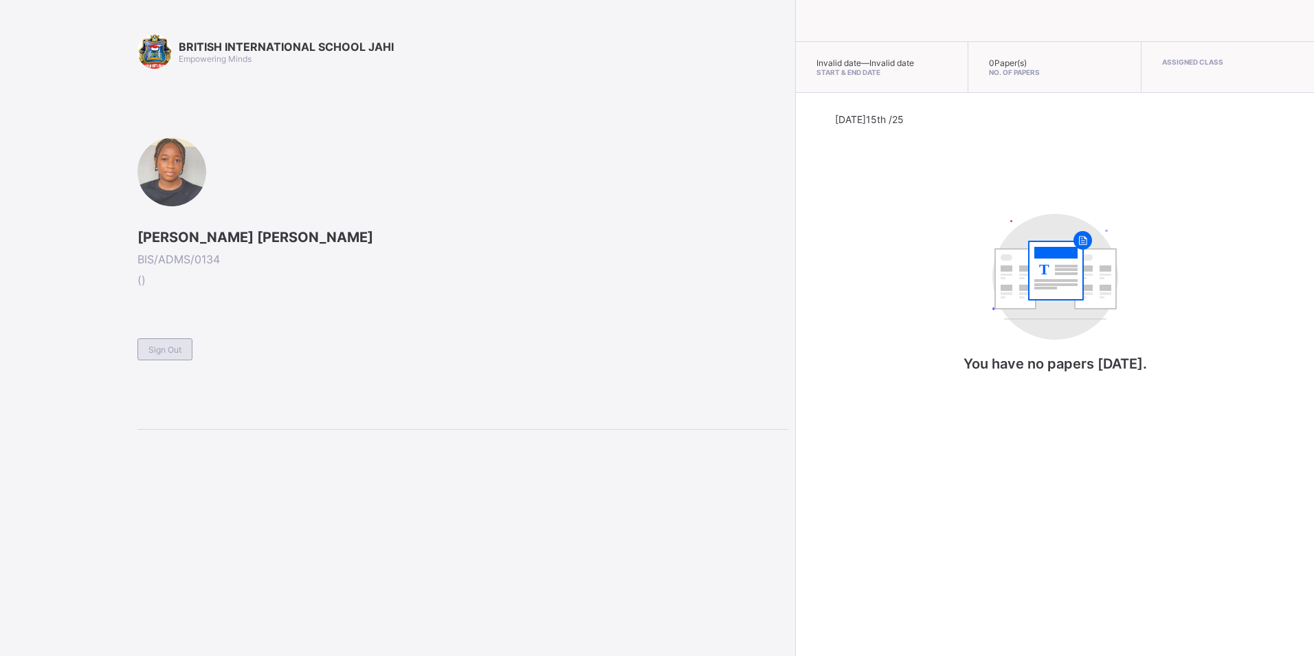
click at [157, 345] on span "Sign Out" at bounding box center [164, 349] width 33 height 10
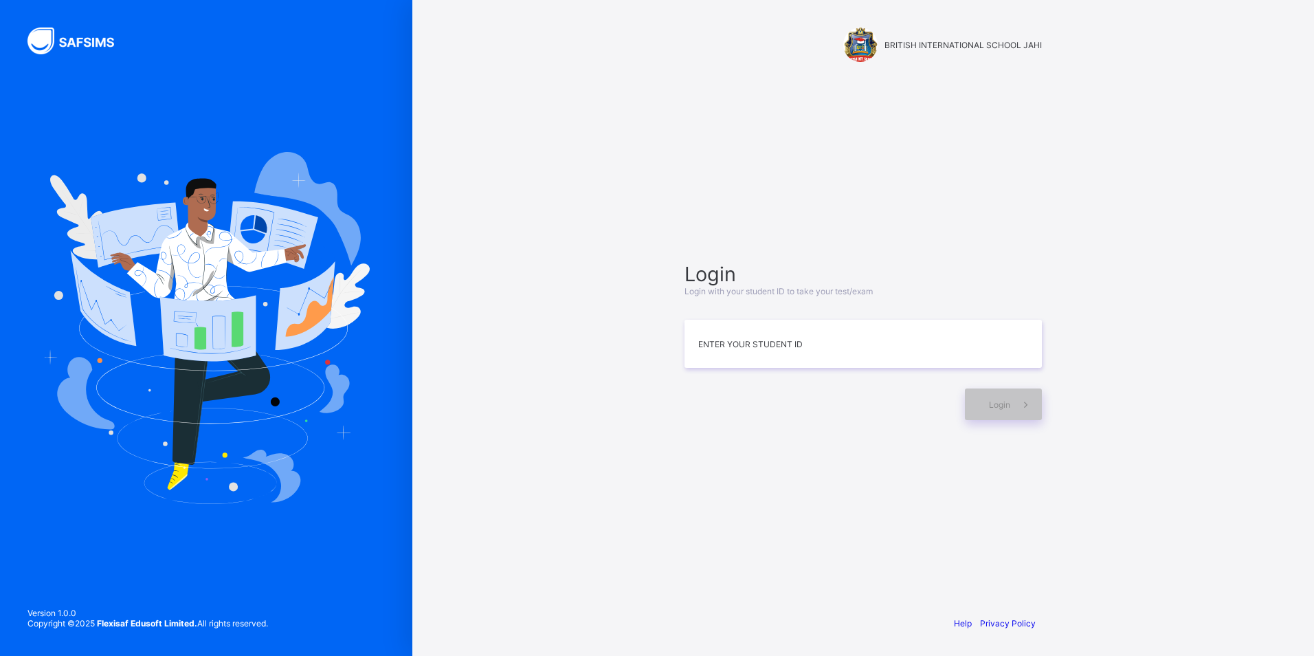
click at [927, 477] on div "Login Login with your student ID to take your test/exam Enter your Student ID L…" at bounding box center [863, 341] width 385 height 472
click at [902, 344] on input at bounding box center [863, 344] width 357 height 48
type input "**********"
click at [1005, 401] on span "Login" at bounding box center [999, 404] width 21 height 10
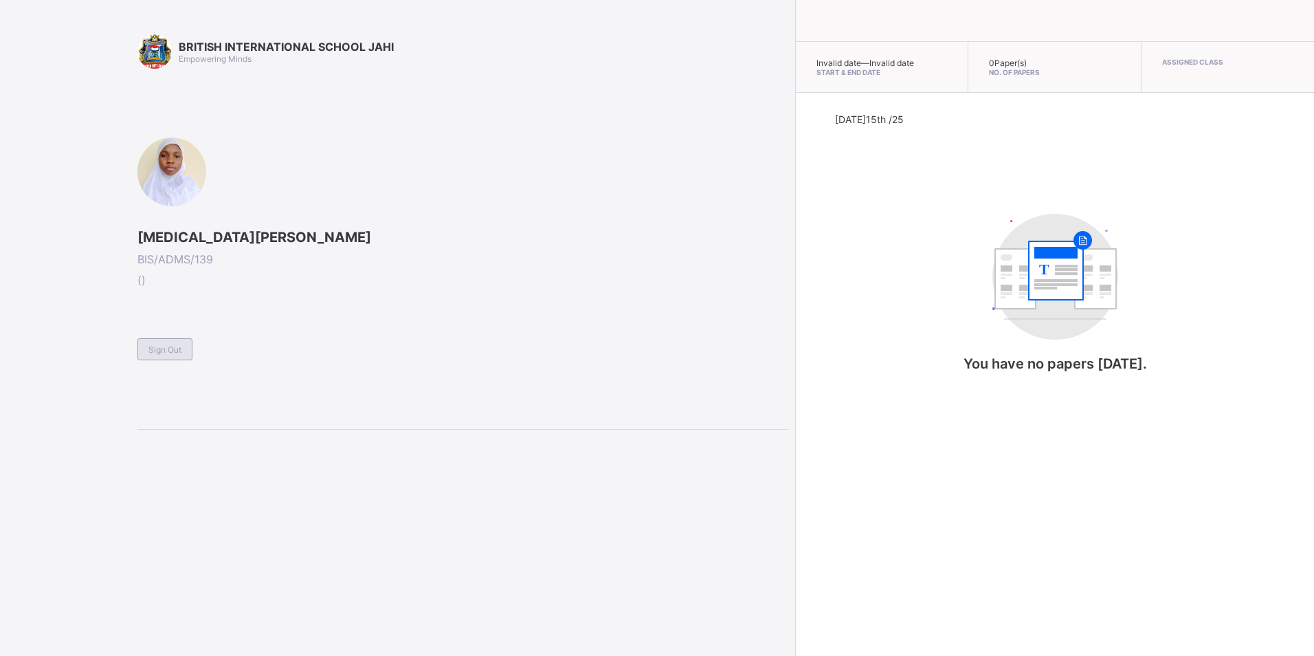
click at [159, 340] on div "Sign Out" at bounding box center [164, 349] width 55 height 22
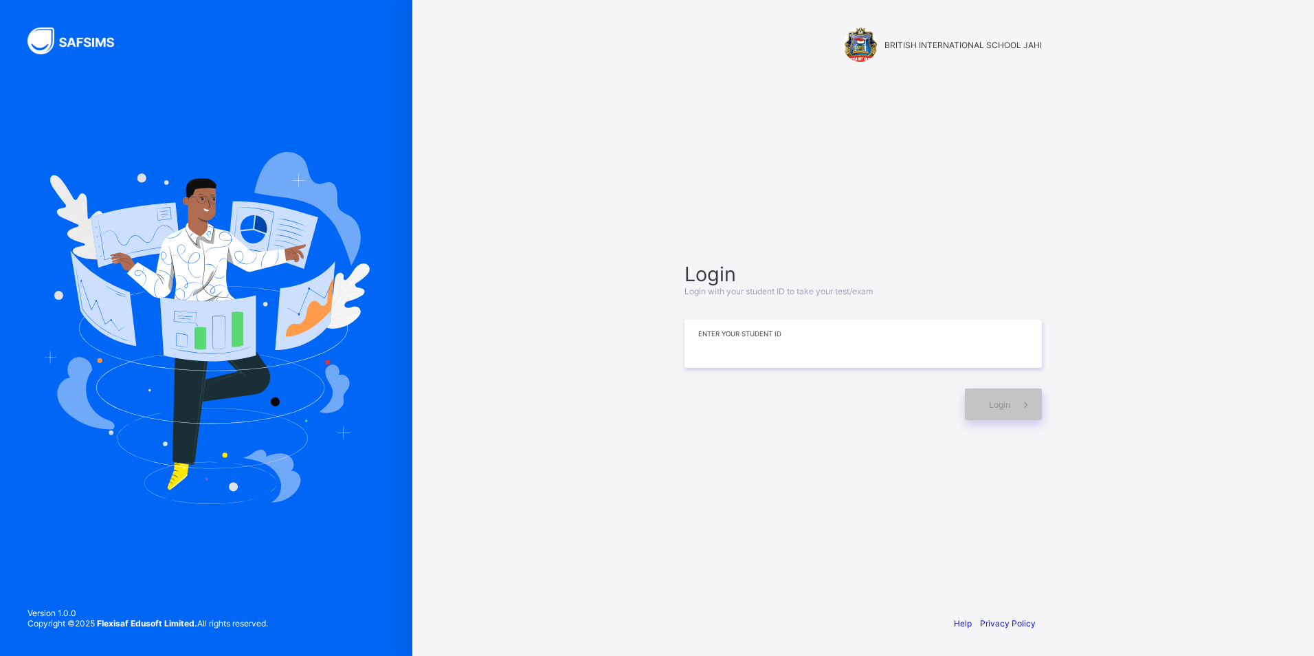
drag, startPoint x: 729, startPoint y: 346, endPoint x: 740, endPoint y: 351, distance: 11.7
click at [729, 346] on input at bounding box center [863, 344] width 357 height 48
type input "**********"
click at [1001, 411] on div "Login" at bounding box center [1003, 404] width 77 height 32
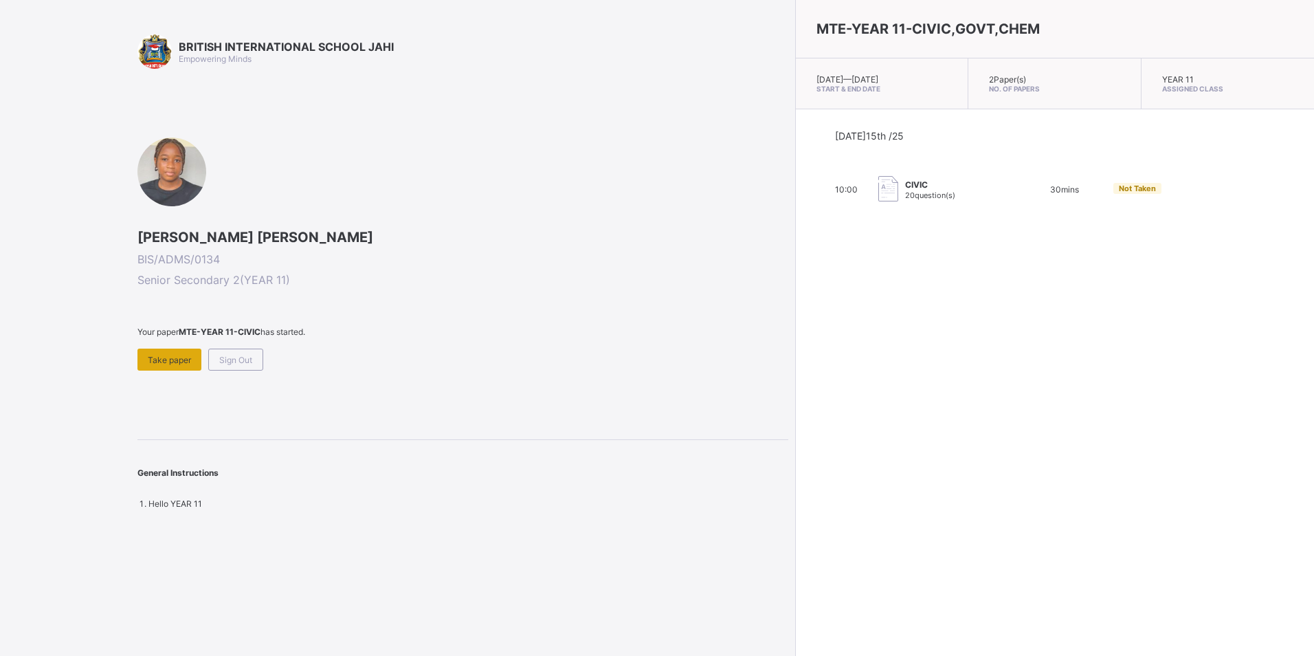
click at [171, 360] on span "Take paper" at bounding box center [169, 360] width 43 height 10
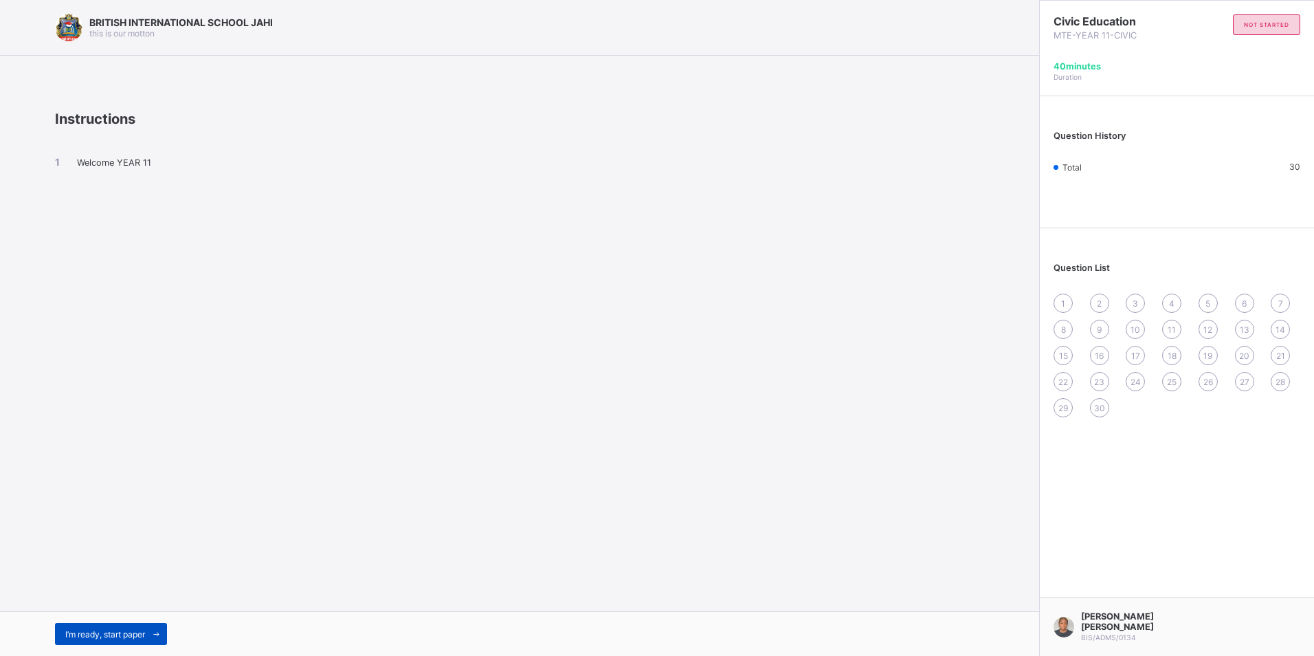
click at [128, 630] on span "I’m ready, start paper" at bounding box center [105, 634] width 80 height 10
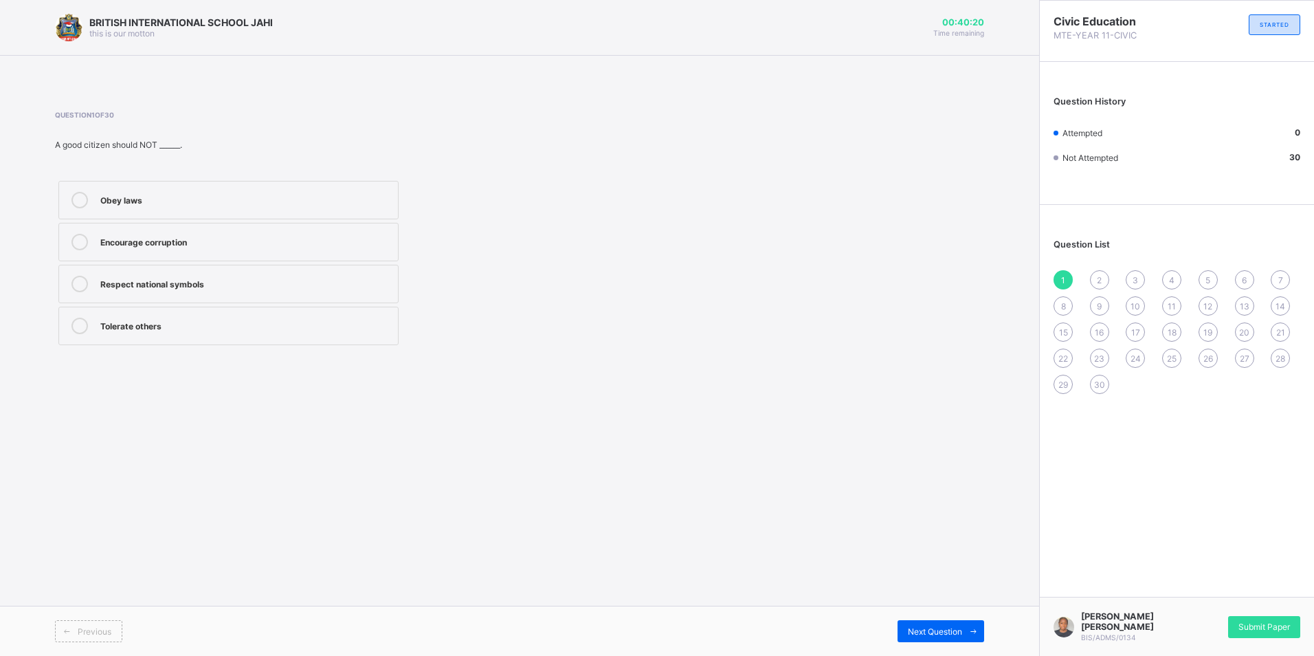
click at [287, 236] on div "Encourage corruption" at bounding box center [245, 241] width 291 height 14
click at [942, 632] on span "Next Question" at bounding box center [935, 631] width 54 height 10
click at [320, 248] on div "National integrity" at bounding box center [245, 242] width 291 height 16
click at [939, 628] on span "Next Question" at bounding box center [935, 631] width 54 height 10
click at [358, 207] on div "Inter-marriages" at bounding box center [245, 200] width 291 height 16
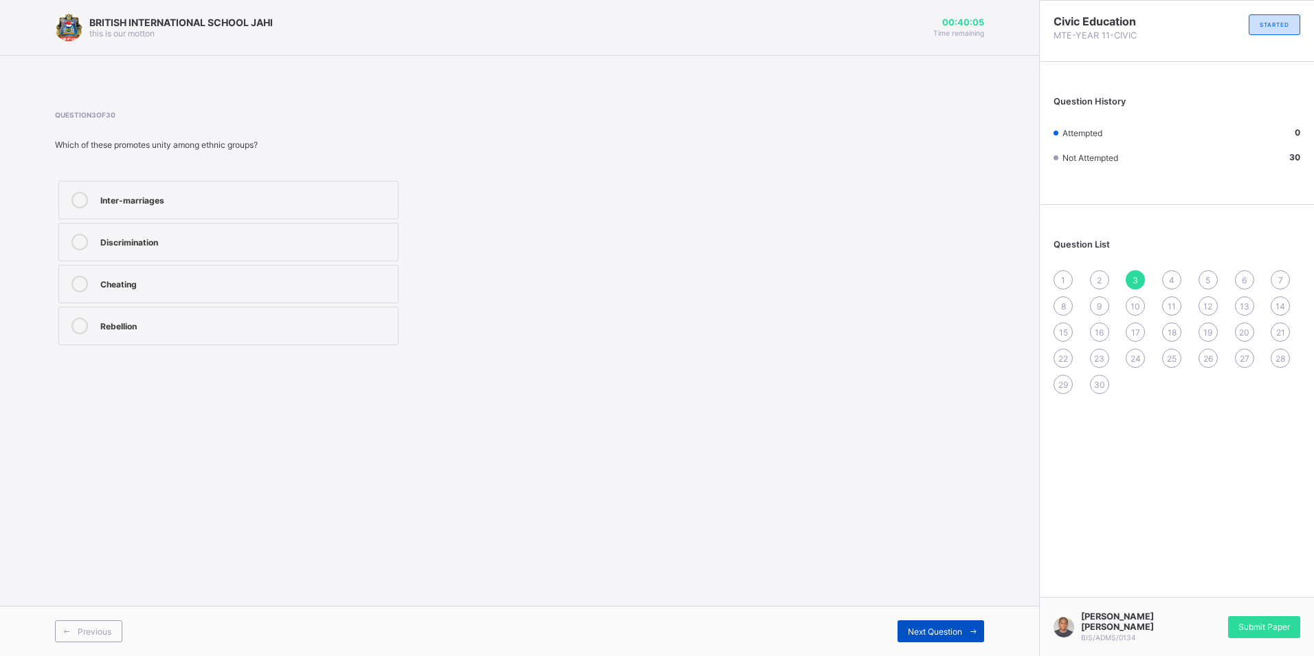
click at [920, 633] on span "Next Question" at bounding box center [935, 631] width 54 height 10
click at [343, 333] on div "National consciousness" at bounding box center [245, 326] width 291 height 16
click at [942, 634] on span "Next Question" at bounding box center [935, 631] width 54 height 10
click at [314, 325] on div "Honest" at bounding box center [245, 325] width 291 height 14
click at [949, 625] on div "Next Question" at bounding box center [941, 631] width 87 height 22
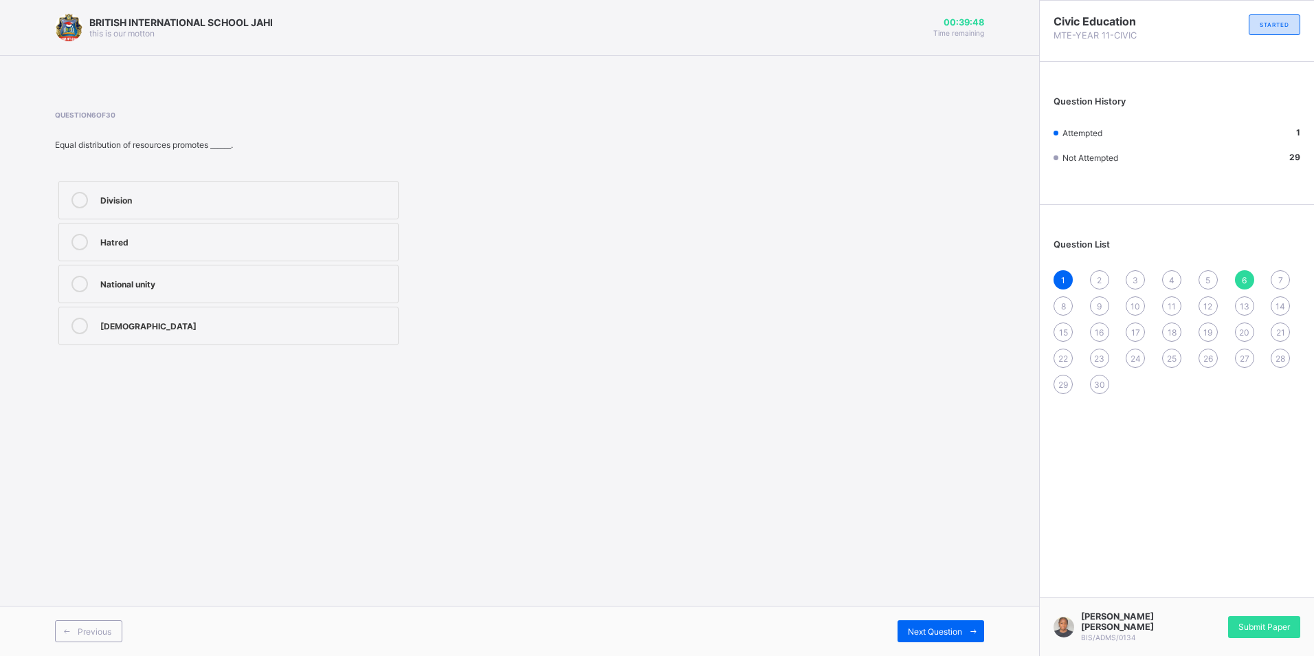
click at [310, 282] on div "National unity" at bounding box center [245, 283] width 291 height 14
click at [947, 626] on span "Next Question" at bounding box center [935, 631] width 54 height 10
click at [245, 243] on div "Unity" at bounding box center [245, 241] width 291 height 14
click at [925, 626] on span "Next Question" at bounding box center [935, 631] width 54 height 10
click at [337, 247] on div "[DEMOGRAPHIC_DATA] genital mutilation" at bounding box center [245, 241] width 291 height 14
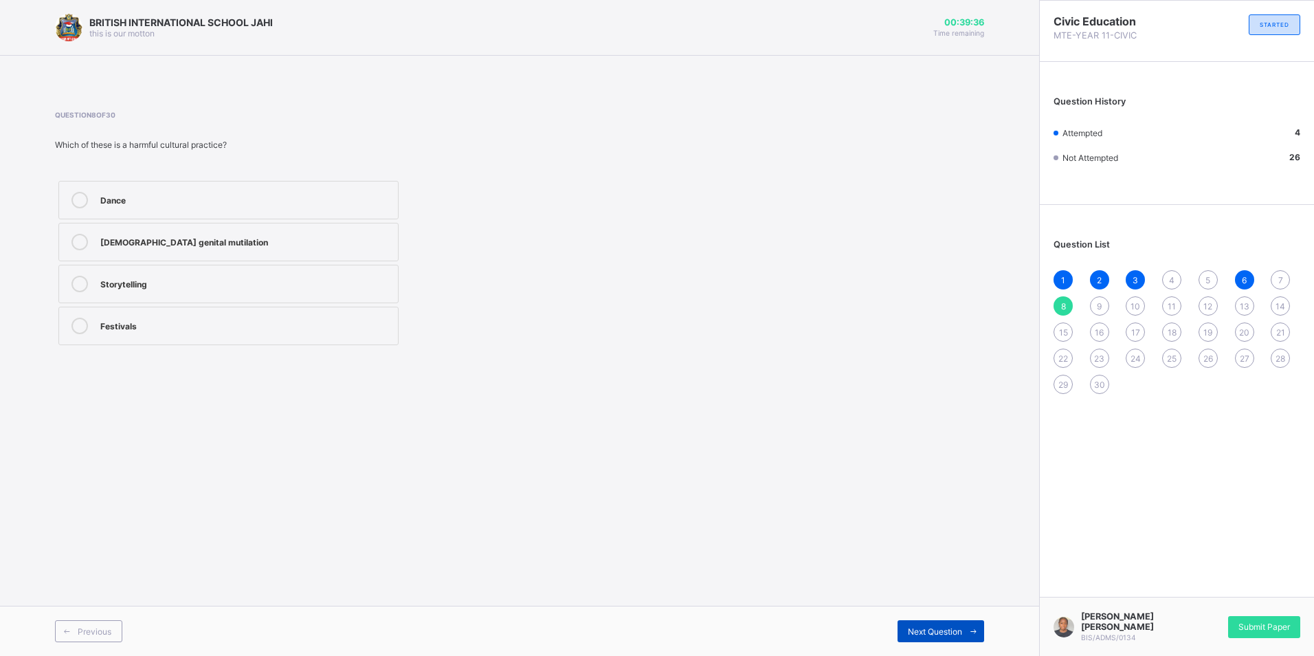
click at [907, 625] on div "Next Question" at bounding box center [941, 631] width 87 height 22
click at [356, 289] on div "Tolerance" at bounding box center [245, 284] width 291 height 16
click at [923, 629] on span "Next Question" at bounding box center [935, 631] width 54 height 10
click at [322, 188] on label "Identity" at bounding box center [228, 200] width 340 height 38
click at [960, 629] on span "Next Question" at bounding box center [935, 631] width 54 height 10
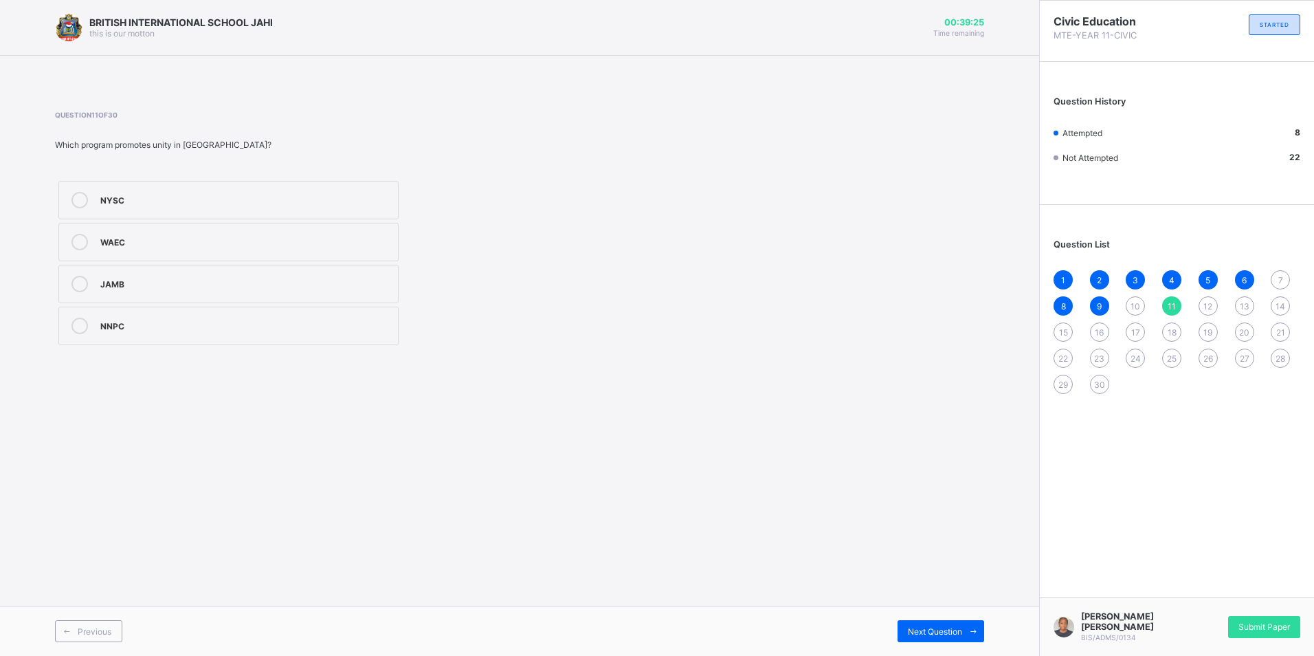
drag, startPoint x: 347, startPoint y: 190, endPoint x: 685, endPoint y: 363, distance: 379.7
click at [348, 190] on label "NYSC" at bounding box center [228, 200] width 340 height 38
click at [909, 627] on span "Next Question" at bounding box center [935, 631] width 54 height 10
click at [228, 280] on div "Unity" at bounding box center [245, 283] width 291 height 14
click at [916, 638] on div "Next Question" at bounding box center [941, 631] width 87 height 22
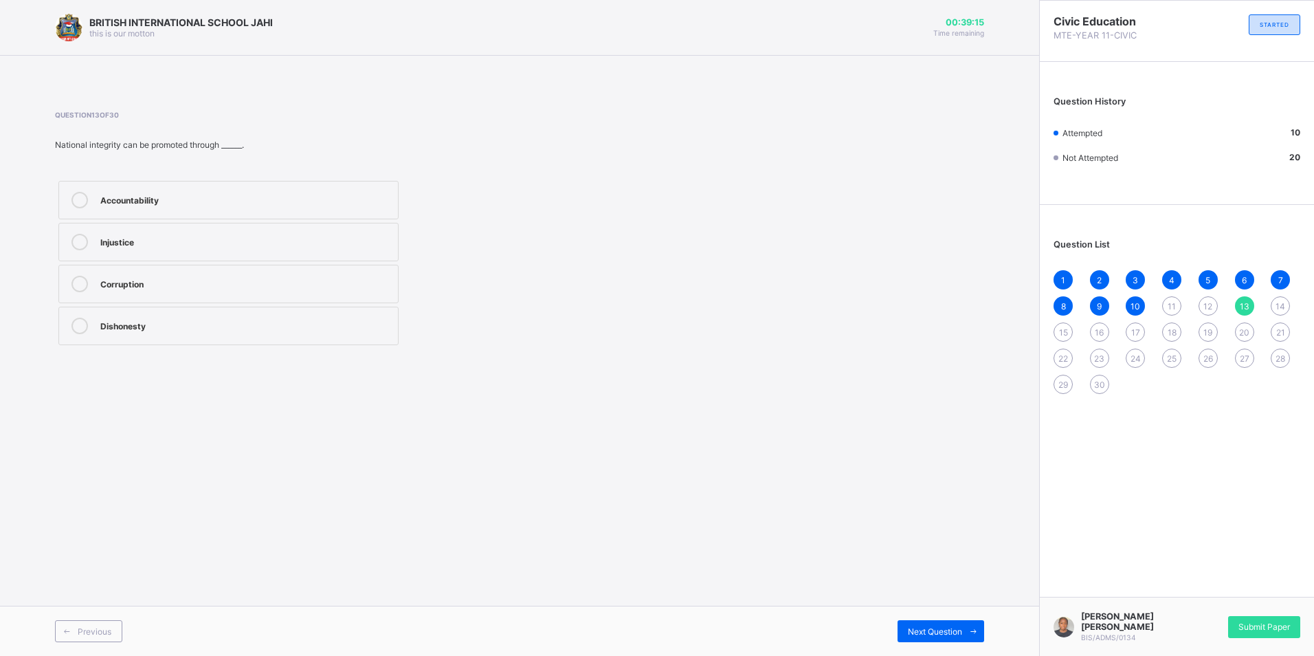
click at [312, 209] on label "Accountability" at bounding box center [228, 200] width 340 height 38
click at [915, 628] on span "Next Question" at bounding box center [935, 631] width 54 height 10
click at [320, 314] on label "Honesty" at bounding box center [228, 326] width 340 height 38
click at [909, 628] on span "Next Question" at bounding box center [935, 631] width 54 height 10
click at [292, 333] on div "National school uniform" at bounding box center [245, 326] width 291 height 16
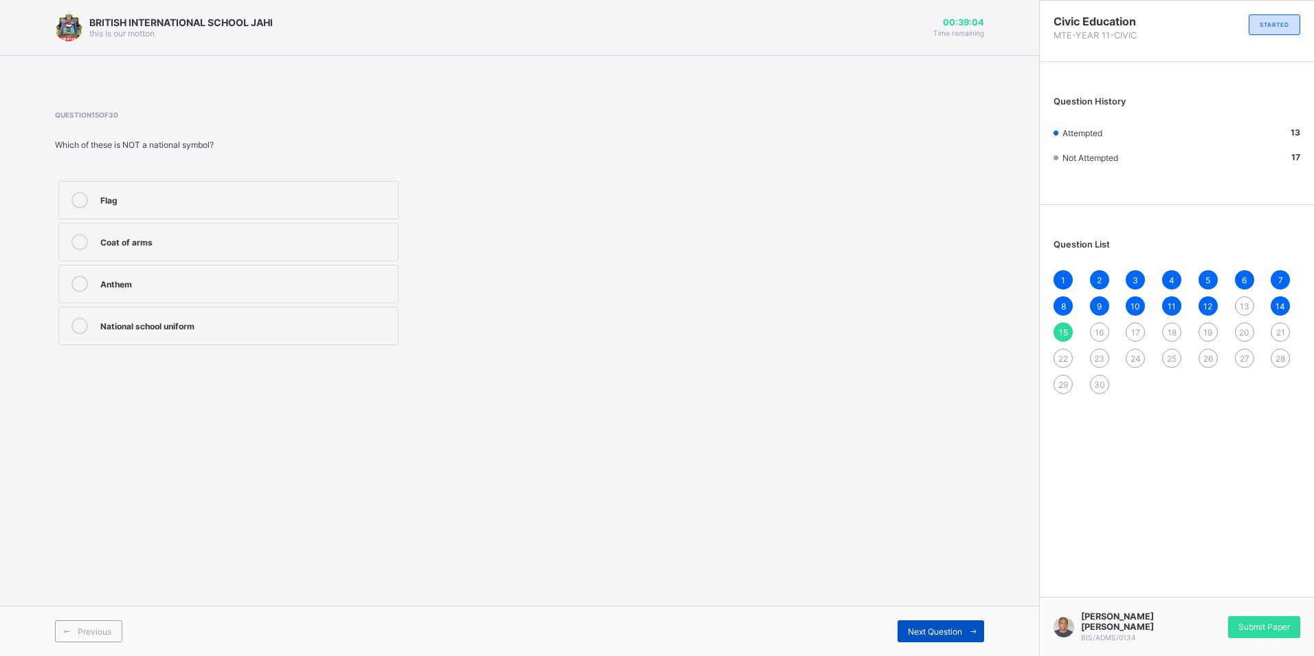
click at [914, 630] on span "Next Question" at bounding box center [935, 631] width 54 height 10
click at [381, 250] on label "National symbols" at bounding box center [228, 242] width 340 height 38
click at [947, 634] on span "Next Question" at bounding box center [935, 631] width 54 height 10
click at [329, 327] on div "Creativity" at bounding box center [245, 325] width 291 height 14
click at [957, 626] on span "Next Question" at bounding box center [935, 631] width 54 height 10
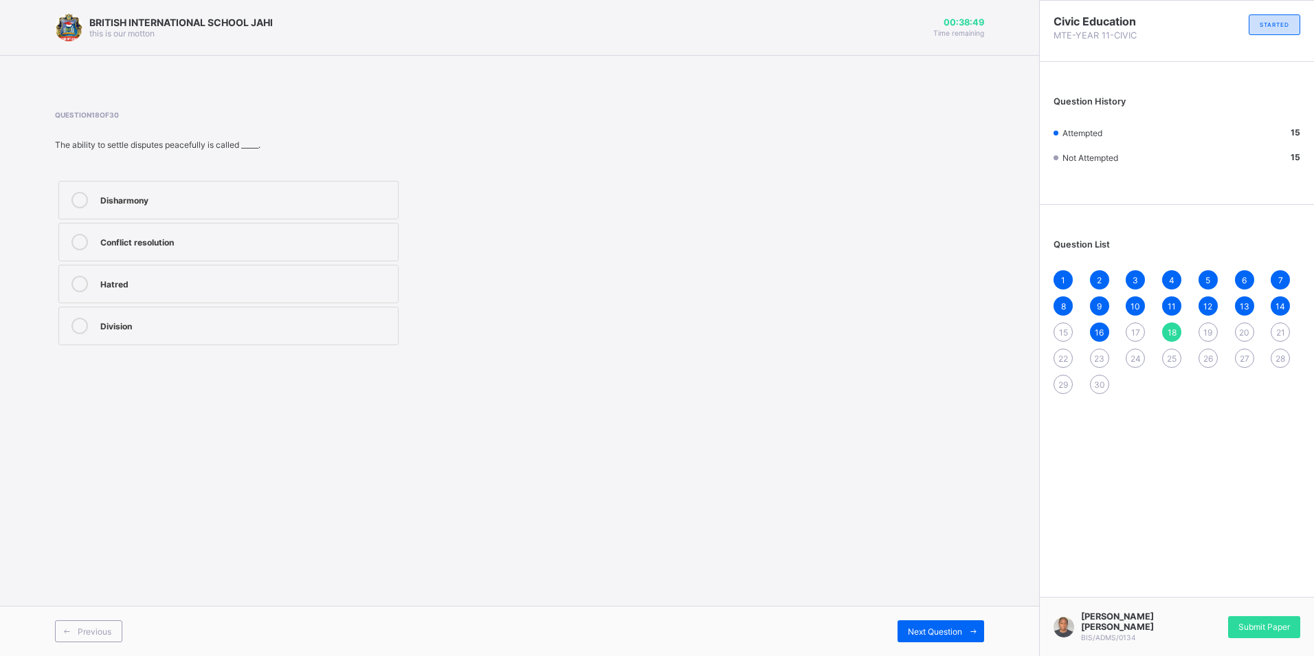
click at [326, 238] on div "Conflict resolution" at bounding box center [245, 241] width 291 height 14
click at [919, 625] on div "Next Question" at bounding box center [941, 631] width 87 height 22
click at [213, 226] on label "Tolerance" at bounding box center [228, 242] width 340 height 38
click at [933, 628] on span "Next Question" at bounding box center [935, 631] width 54 height 10
drag, startPoint x: 326, startPoint y: 320, endPoint x: 354, endPoint y: 332, distance: 30.8
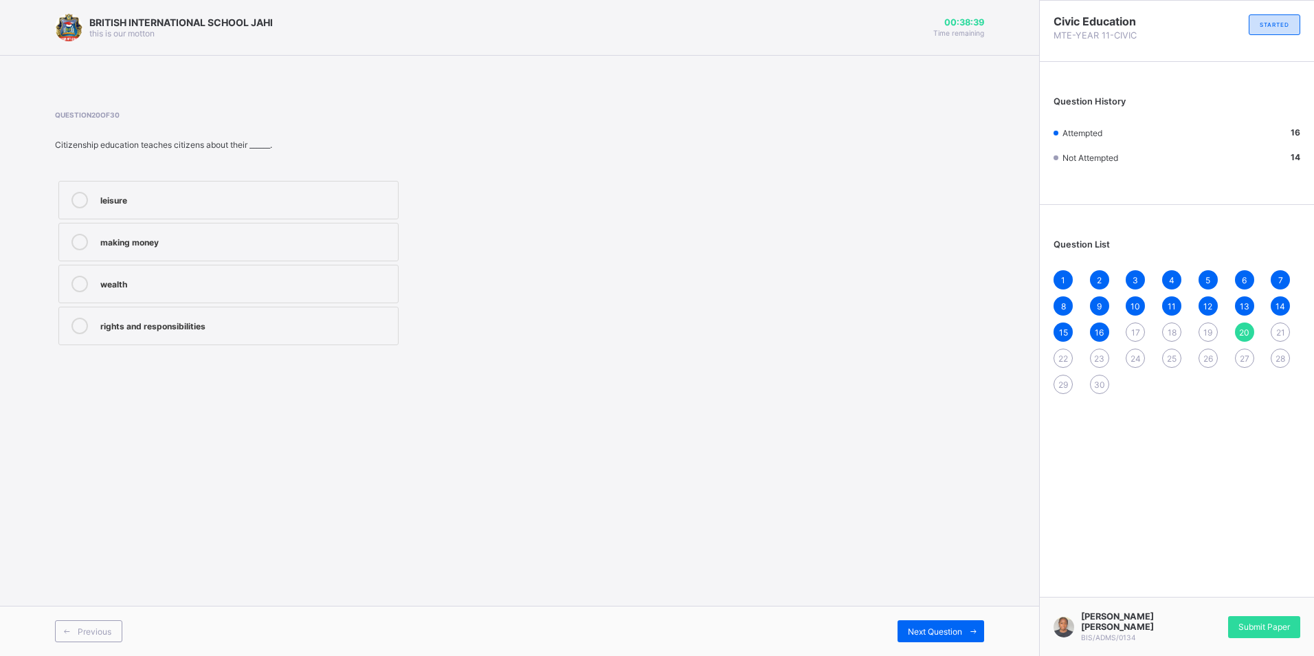
click at [329, 321] on div "rights and responsibilities" at bounding box center [245, 325] width 291 height 14
click at [894, 633] on div "Next Question" at bounding box center [752, 631] width 465 height 22
click at [905, 630] on div "Next Question" at bounding box center [941, 631] width 87 height 22
drag, startPoint x: 315, startPoint y: 241, endPoint x: 903, endPoint y: 508, distance: 645.4
click at [317, 243] on div "To maintain peace and harmony" at bounding box center [245, 241] width 291 height 14
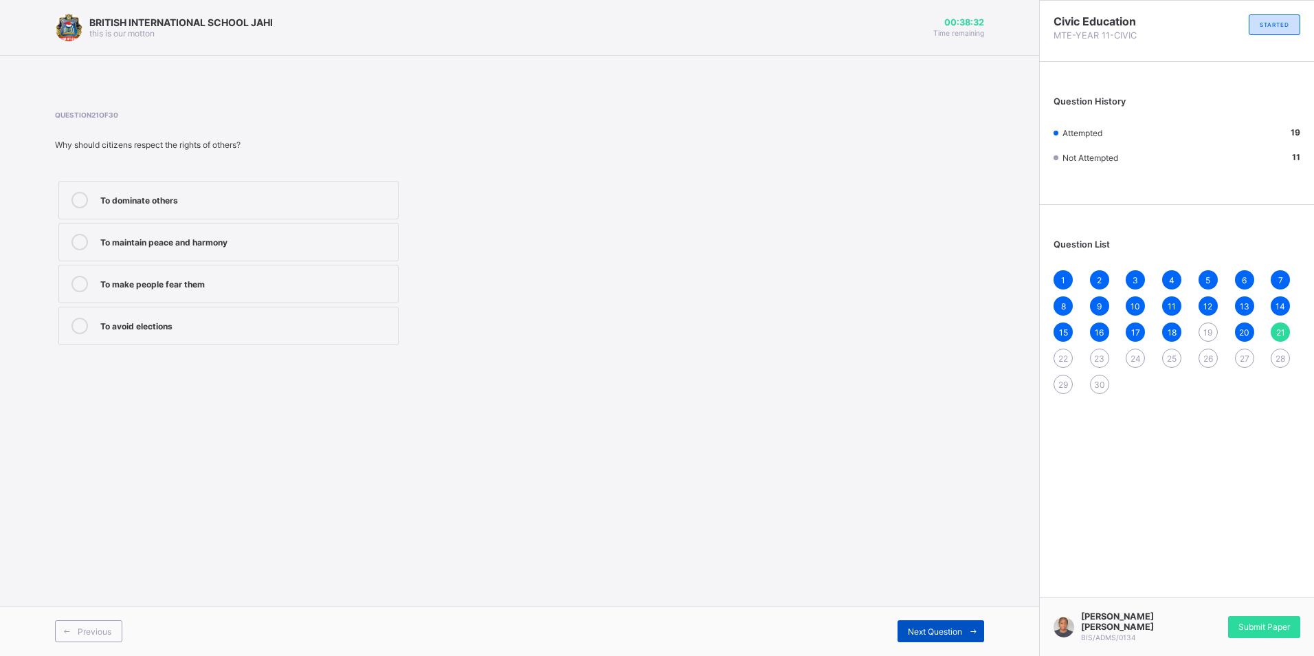
click at [929, 628] on span "Next Question" at bounding box center [935, 631] width 54 height 10
click at [362, 252] on label "Laws and citizens’ rights" at bounding box center [228, 242] width 340 height 38
click at [949, 636] on span "Next Question" at bounding box center [935, 631] width 54 height 10
click at [258, 195] on div "Irresponsible" at bounding box center [245, 199] width 291 height 14
click at [951, 626] on span "Next Question" at bounding box center [935, 631] width 54 height 10
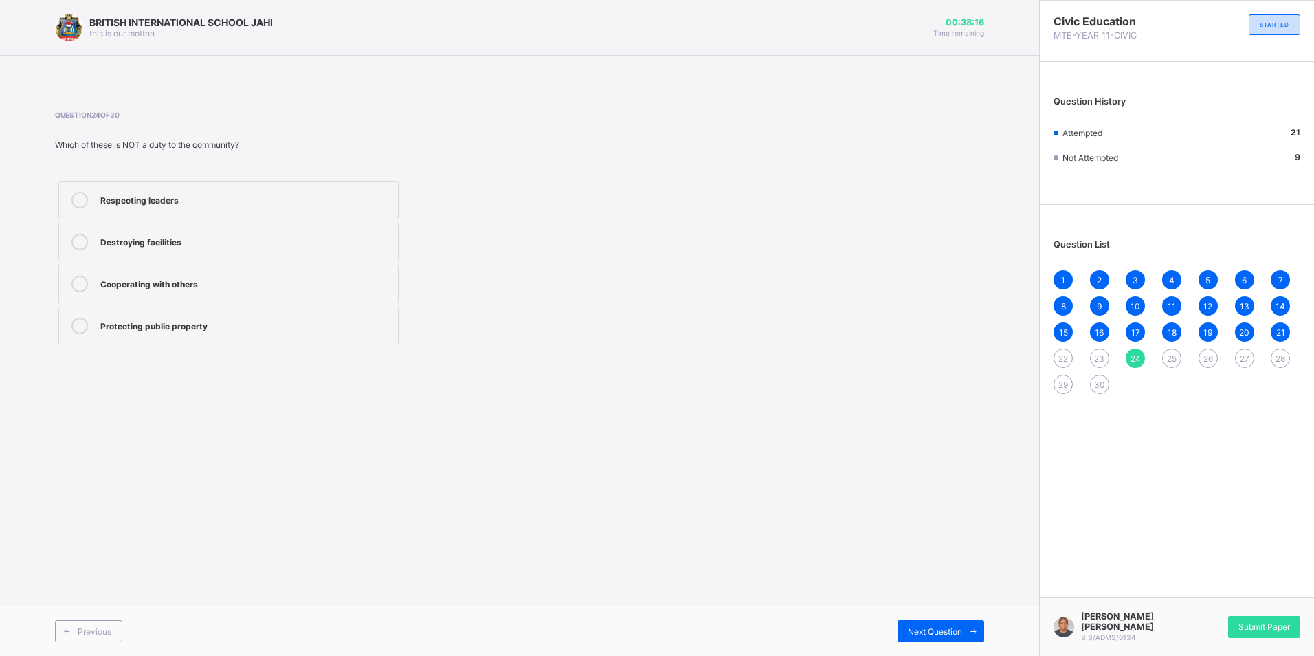
click at [353, 267] on label "Cooperating with others" at bounding box center [228, 284] width 340 height 38
click at [274, 235] on div "Destroying facilities" at bounding box center [245, 241] width 291 height 14
click at [950, 630] on span "Next Question" at bounding box center [935, 631] width 54 height 10
click at [247, 289] on div "Citizens take part" at bounding box center [245, 284] width 291 height 16
click at [954, 630] on span "Next Question" at bounding box center [935, 631] width 54 height 10
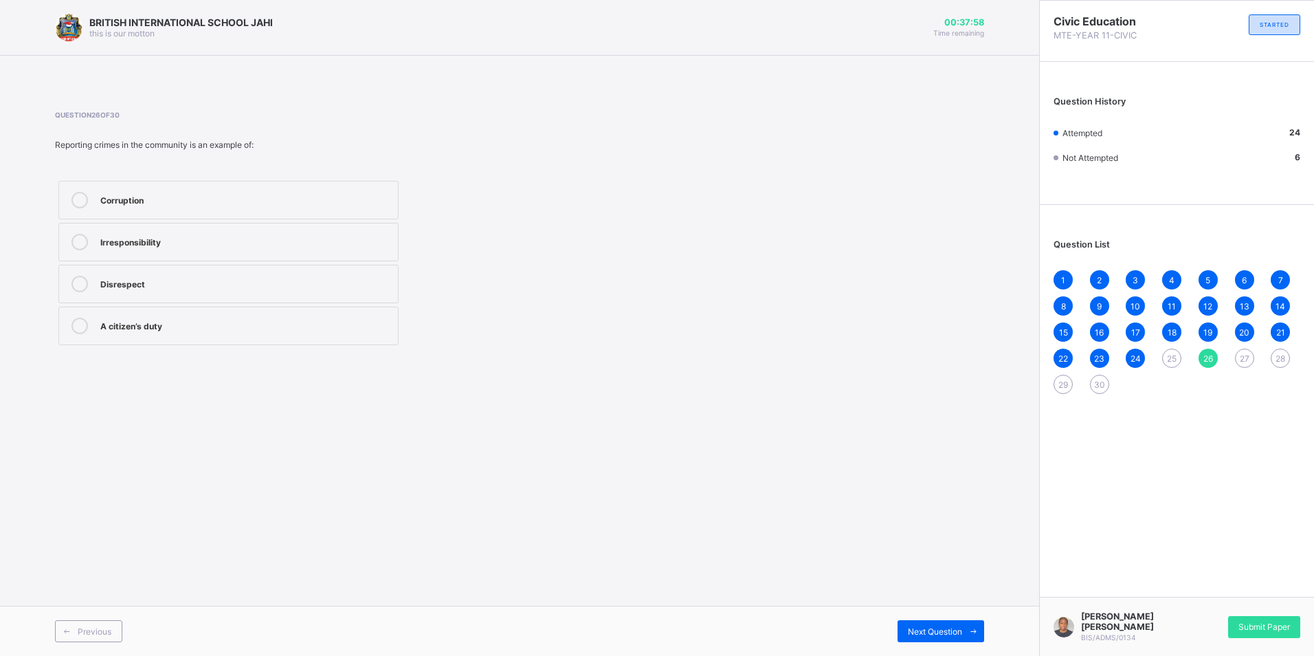
click at [296, 332] on div "A citizen’s duty" at bounding box center [245, 326] width 291 height 16
click at [956, 629] on span "Next Question" at bounding box center [935, 631] width 54 height 10
click at [383, 324] on div "Keeping the environment clean" at bounding box center [245, 325] width 291 height 14
click at [949, 627] on span "Next Question" at bounding box center [935, 631] width 54 height 10
click at [320, 249] on div "The state" at bounding box center [245, 242] width 291 height 16
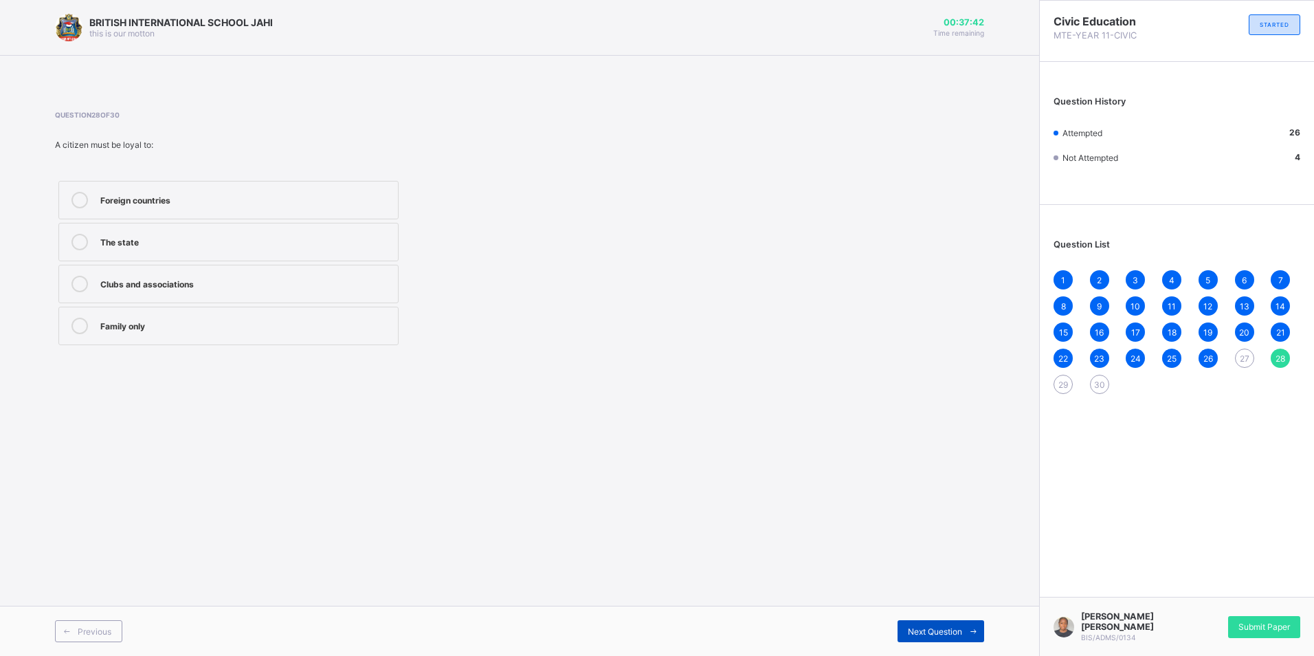
click at [909, 623] on div "Next Question" at bounding box center [941, 631] width 87 height 22
drag, startPoint x: 320, startPoint y: 293, endPoint x: 530, endPoint y: 336, distance: 214.1
click at [327, 293] on label "Obligation" at bounding box center [228, 284] width 340 height 38
click at [909, 637] on div "Next Question" at bounding box center [941, 631] width 87 height 22
click at [327, 329] on div "Respecting others’ rights" at bounding box center [245, 325] width 291 height 14
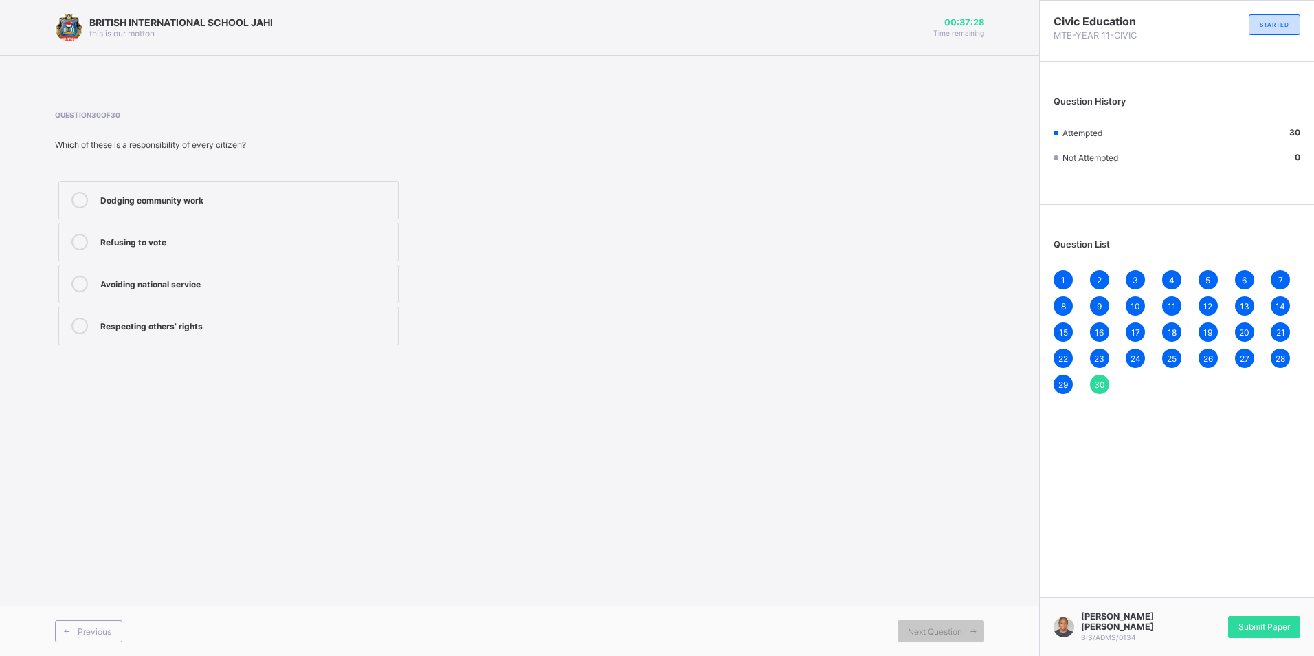
click at [1065, 278] on span "1" at bounding box center [1063, 280] width 4 height 10
click at [933, 634] on span "Next Question" at bounding box center [935, 631] width 54 height 10
click at [937, 632] on span "Next Question" at bounding box center [935, 631] width 54 height 10
click at [947, 632] on span "Next Question" at bounding box center [935, 631] width 54 height 10
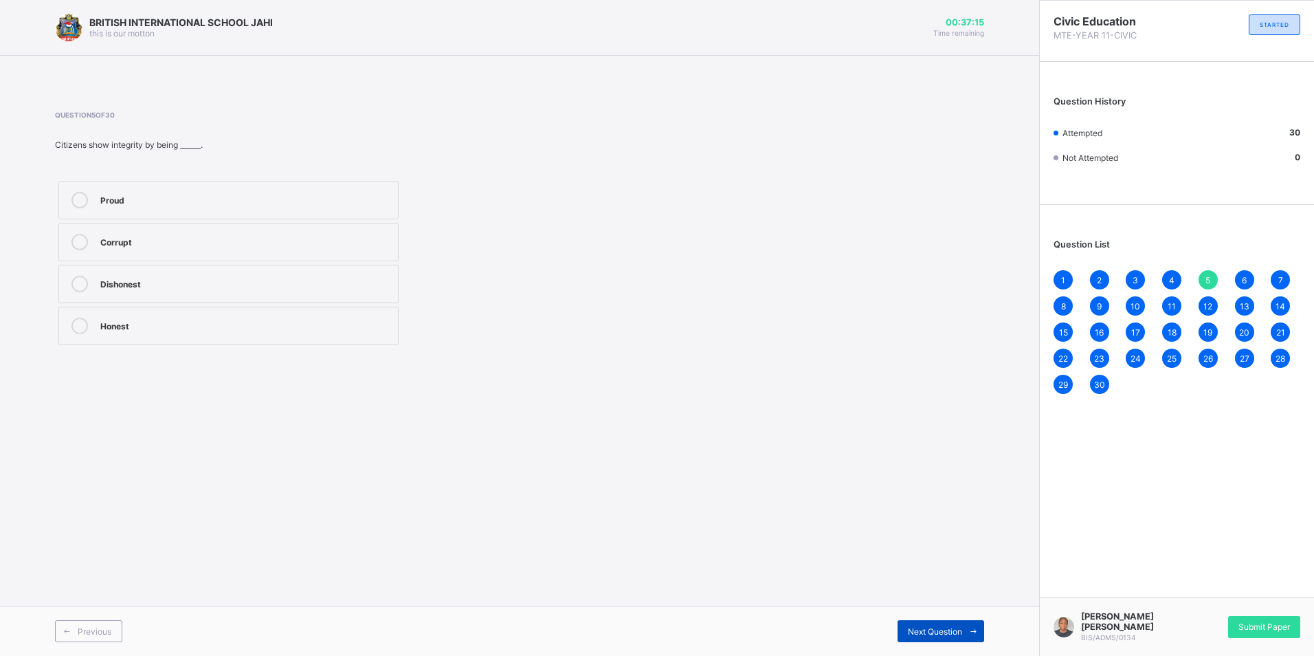
click at [947, 632] on span "Next Question" at bounding box center [935, 631] width 54 height 10
click at [944, 637] on div "Next Question" at bounding box center [941, 631] width 87 height 22
click at [953, 630] on span "Next Question" at bounding box center [935, 631] width 54 height 10
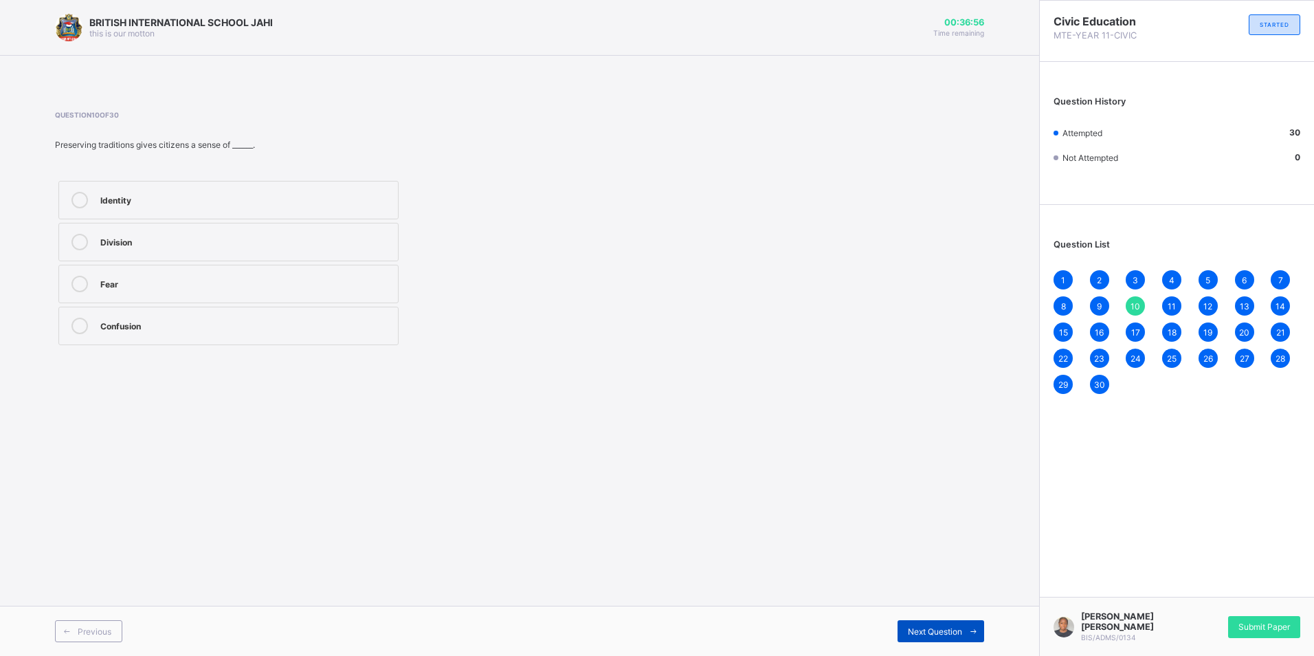
click at [953, 630] on span "Next Question" at bounding box center [935, 631] width 54 height 10
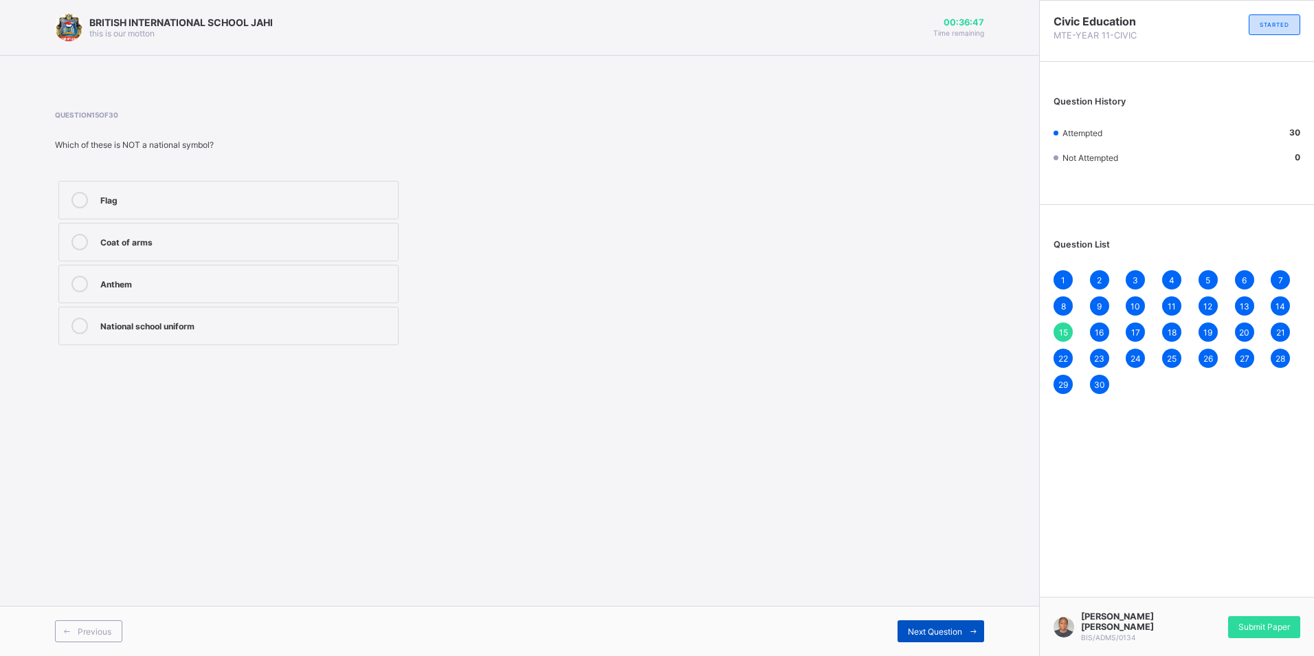
click at [953, 630] on span "Next Question" at bounding box center [935, 631] width 54 height 10
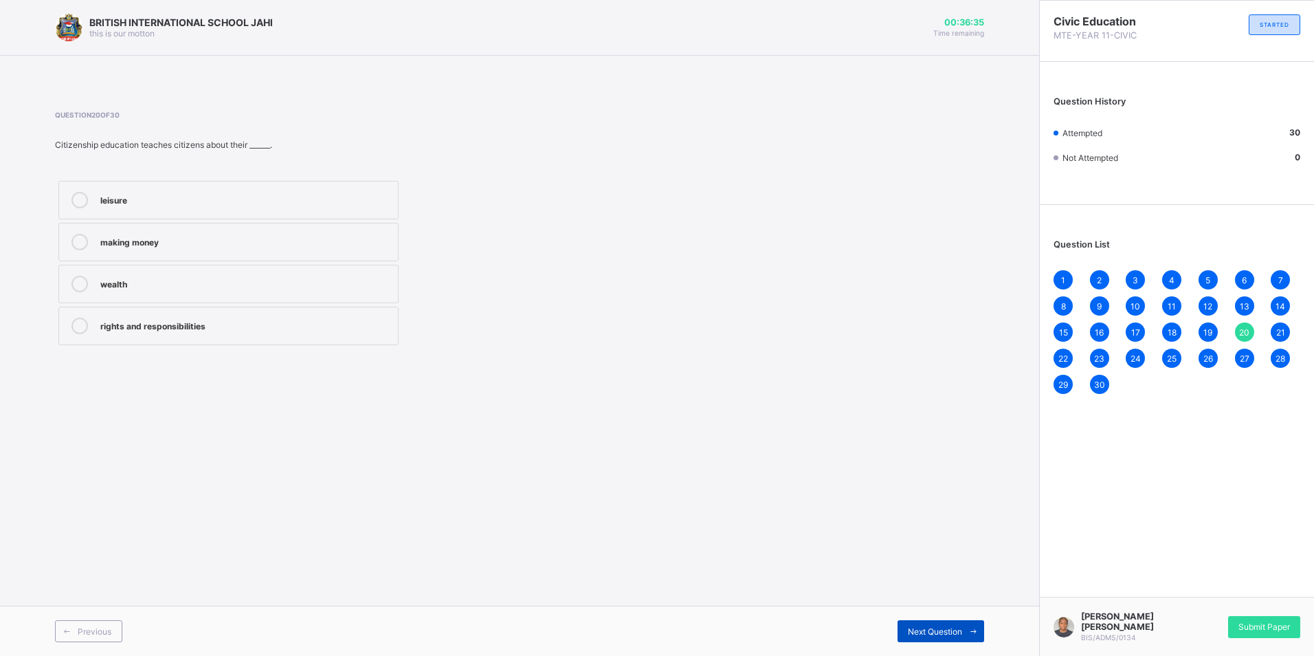
click at [953, 630] on span "Next Question" at bounding box center [935, 631] width 54 height 10
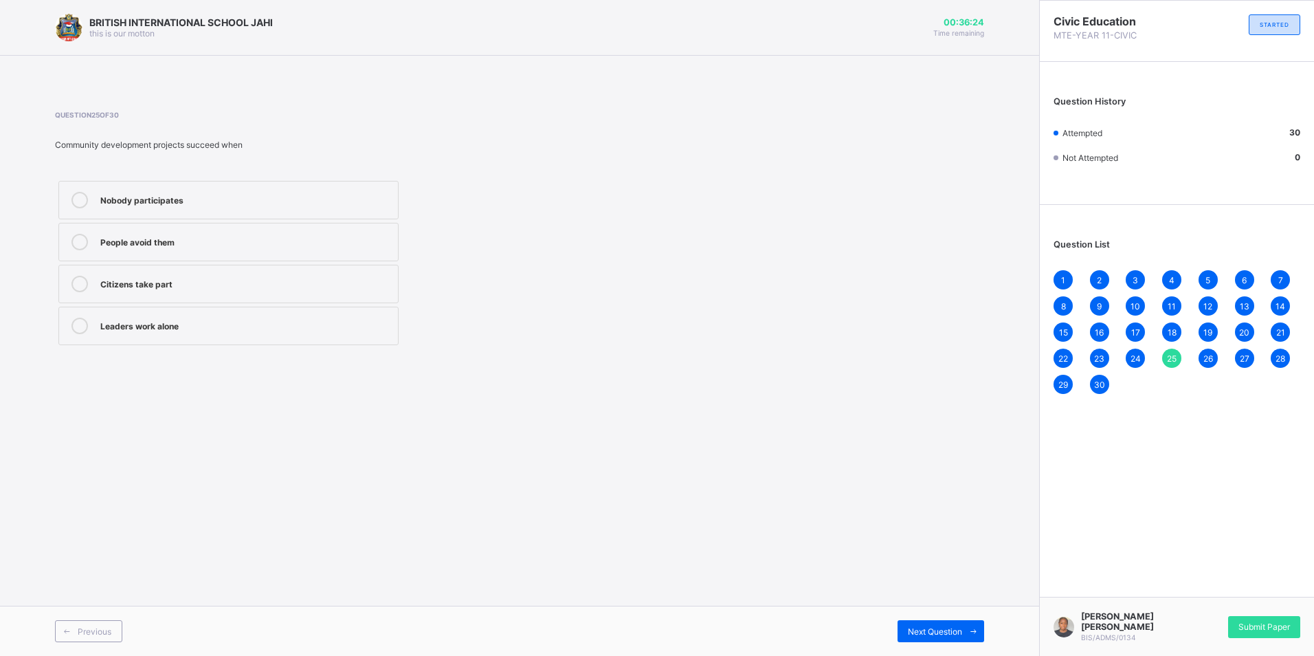
click at [1129, 356] on div "24" at bounding box center [1135, 357] width 19 height 19
click at [166, 234] on div "Destroying facilities" at bounding box center [245, 241] width 291 height 14
click at [931, 635] on span "Next Question" at bounding box center [935, 631] width 54 height 10
click at [933, 634] on span "Next Question" at bounding box center [935, 631] width 54 height 10
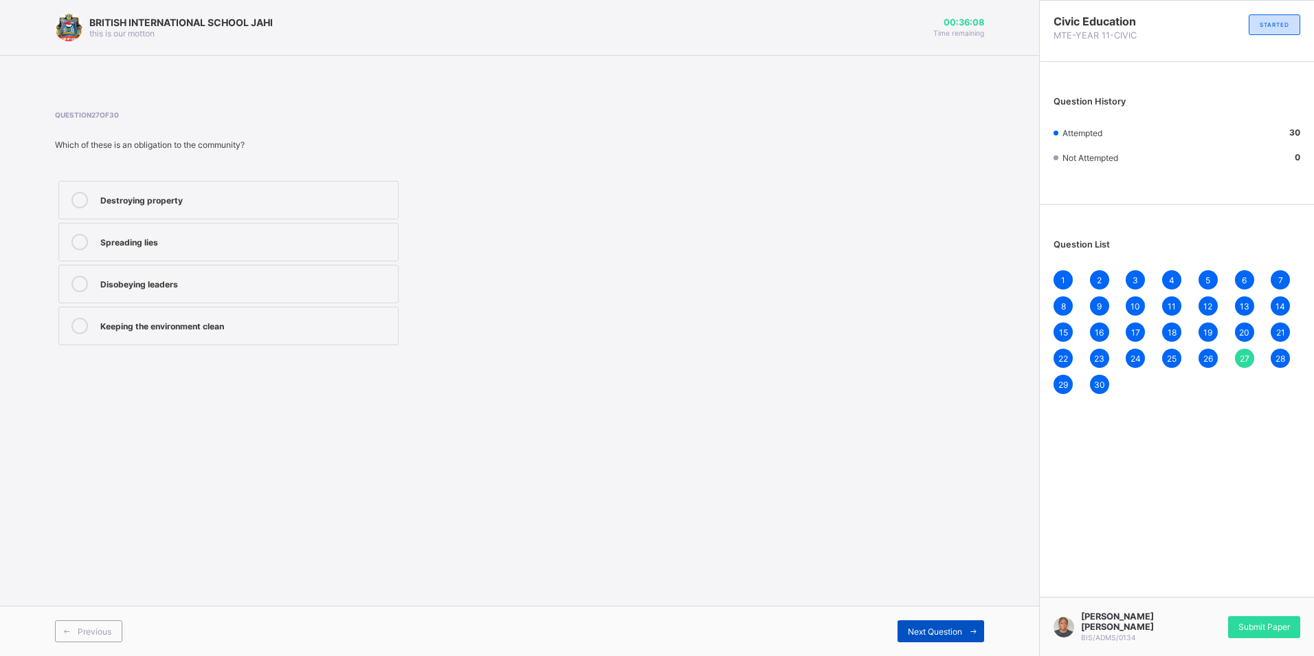
click at [933, 634] on span "Next Question" at bounding box center [935, 631] width 54 height 10
click at [1245, 631] on span "Submit Paper" at bounding box center [1265, 626] width 52 height 10
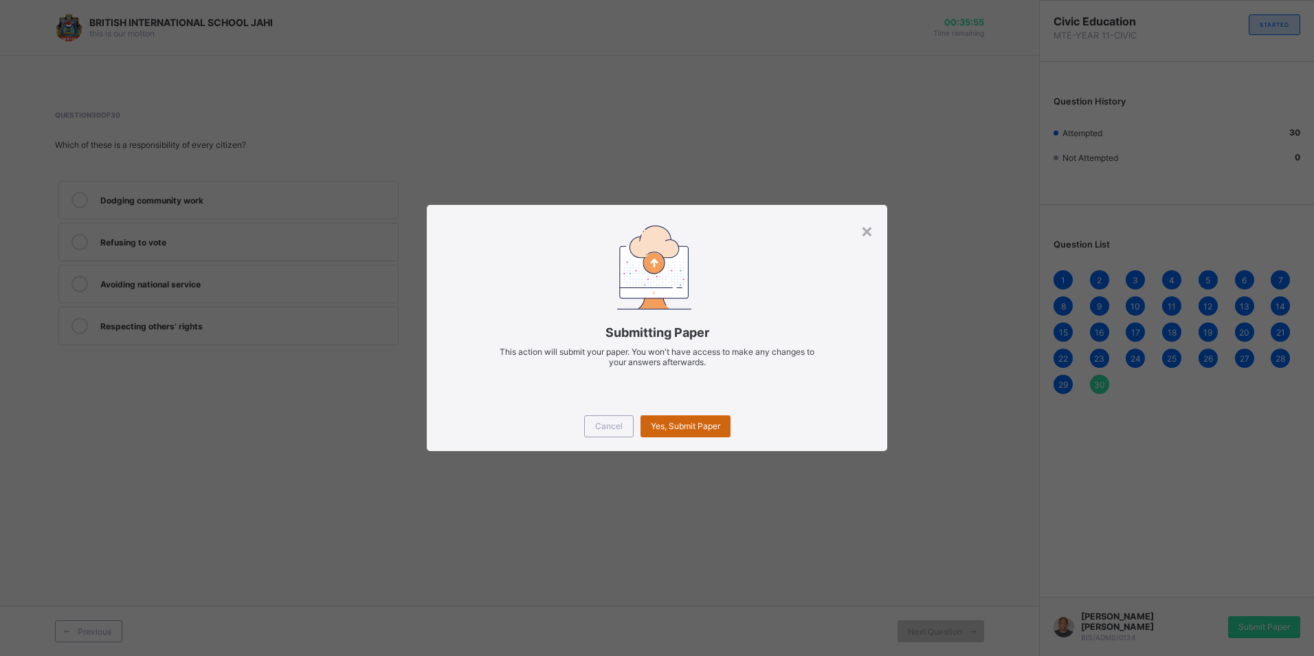
click at [680, 425] on span "Yes, Submit Paper" at bounding box center [685, 426] width 69 height 10
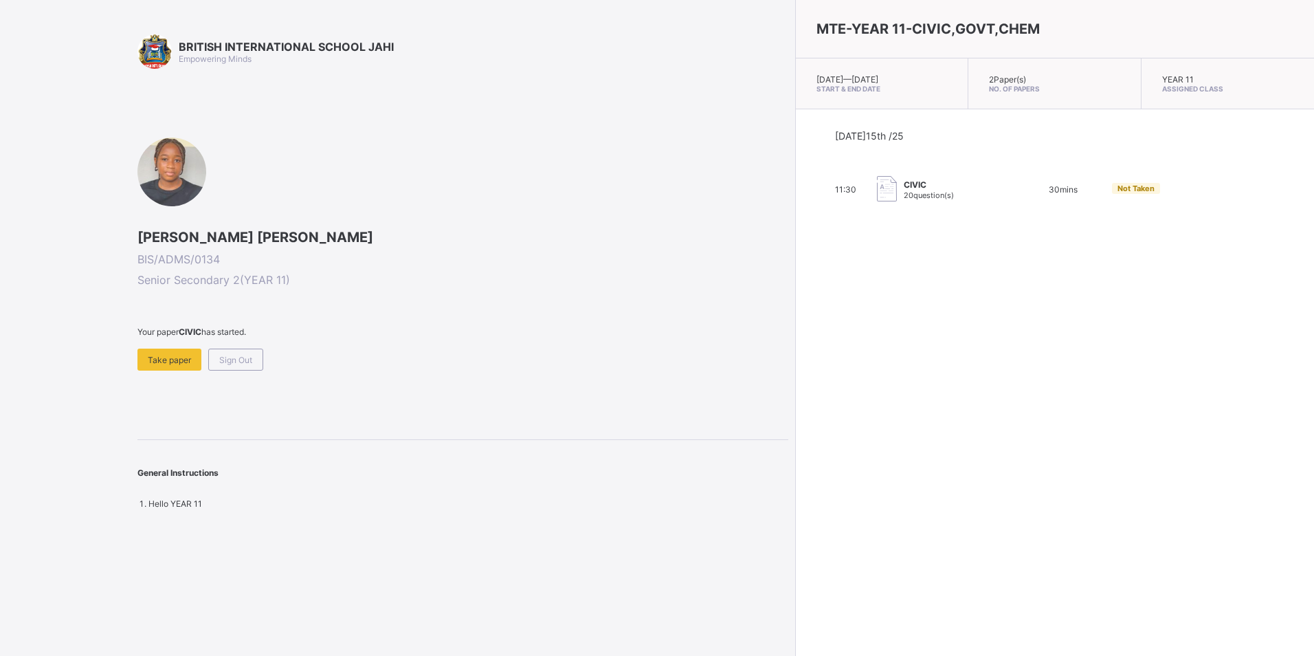
click at [907, 186] on div "CIVIC 20 question(s)" at bounding box center [945, 189] width 137 height 27
click at [142, 359] on div "Take paper" at bounding box center [169, 359] width 64 height 22
click at [1119, 186] on span "Not Taken" at bounding box center [1137, 189] width 37 height 10
click at [1114, 185] on div "Not Taken" at bounding box center [1138, 188] width 48 height 11
click at [1119, 186] on span "Not Taken" at bounding box center [1137, 189] width 37 height 10
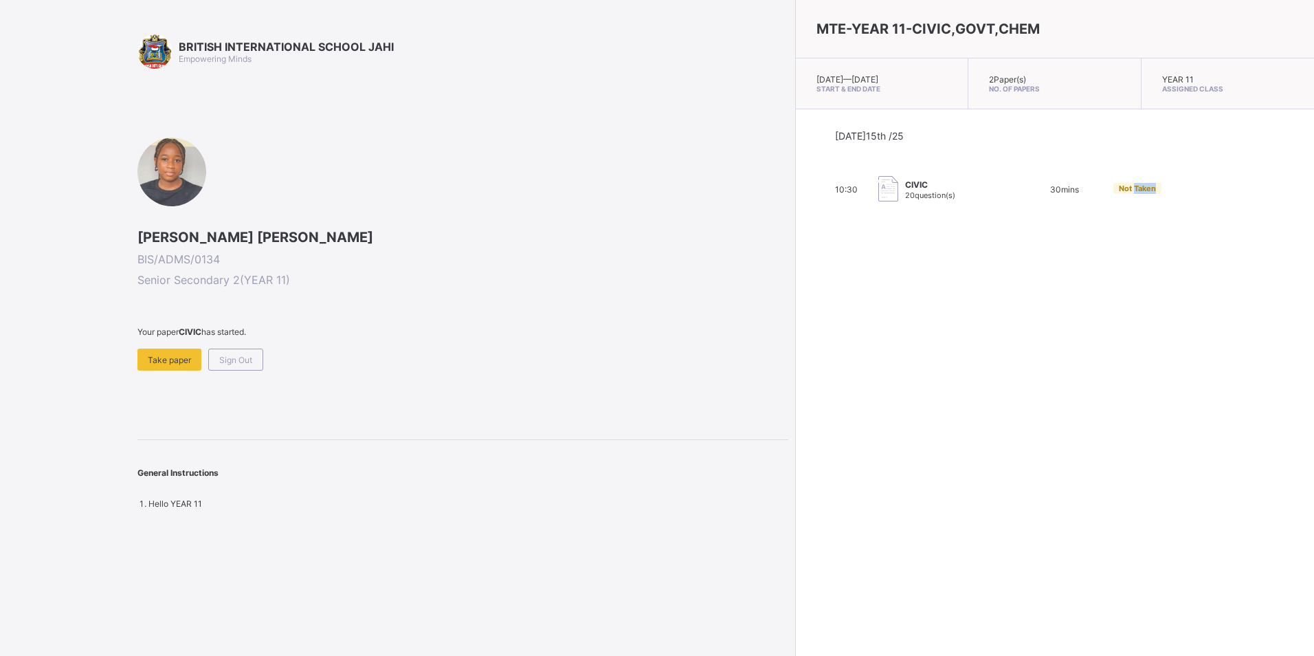
click at [1119, 186] on span "Not Taken" at bounding box center [1137, 189] width 37 height 10
drag, startPoint x: 1047, startPoint y: 186, endPoint x: 1033, endPoint y: 193, distance: 15.7
click at [1119, 193] on span "Not Taken" at bounding box center [1137, 189] width 37 height 10
drag, startPoint x: 330, startPoint y: 486, endPoint x: 366, endPoint y: 497, distance: 38.1
click at [366, 497] on div "General Instructions Hello YEAR 11" at bounding box center [462, 473] width 651 height 69
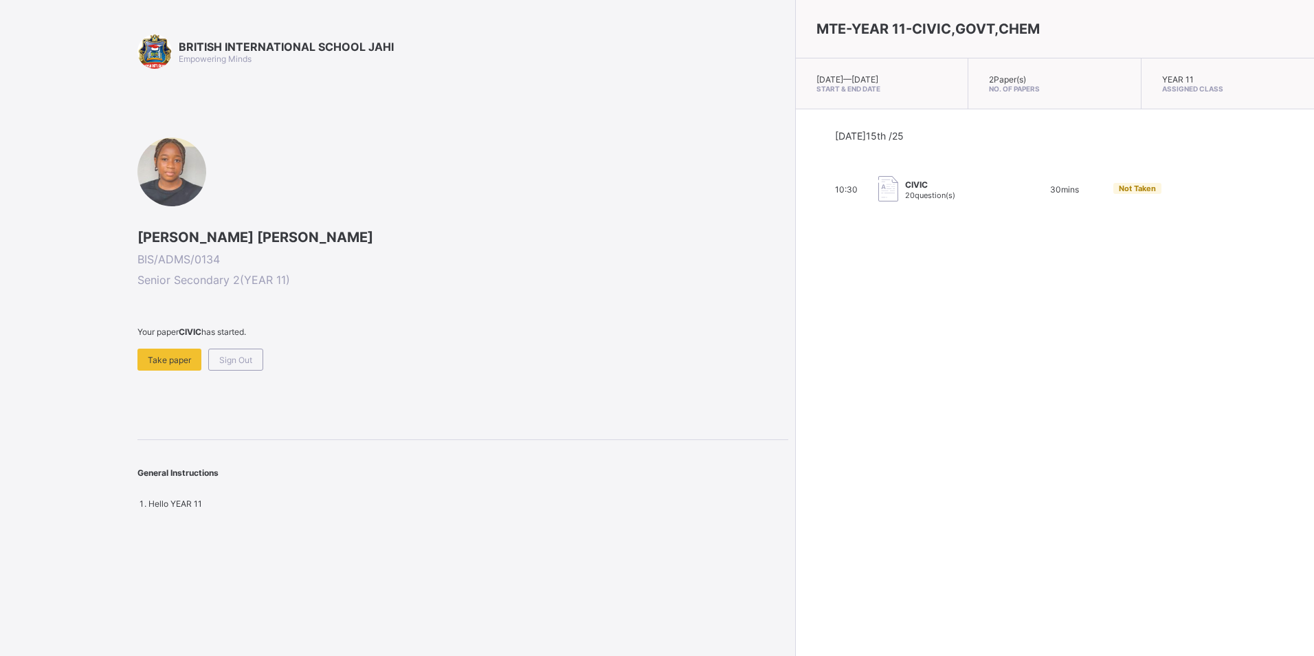
click at [368, 498] on div "General Instructions Hello YEAR 11" at bounding box center [462, 473] width 651 height 69
click at [795, 297] on div "MTE-YEAR 11-CIVIC,GOVT,CHEM Tue, Oct 14th 2025 — Wed, Oct 15th 2025 Start & End…" at bounding box center [1054, 328] width 519 height 656
click at [795, 303] on div "MTE-YEAR 11-CIVIC,GOVT,CHEM Tue, Oct 14th 2025 — Wed, Oct 15th 2025 Start & End…" at bounding box center [1054, 328] width 519 height 656
click at [795, 333] on div "MTE-YEAR 11-CIVIC,GOVT,CHEM Tue, Oct 14th 2025 — Wed, Oct 15th 2025 Start & End…" at bounding box center [1054, 328] width 519 height 656
click at [798, 363] on div "MTE-YEAR 11-CIVIC,GOVT,CHEM Tue, Oct 14th 2025 — Wed, Oct 15th 2025 Start & End…" at bounding box center [1054, 328] width 519 height 656
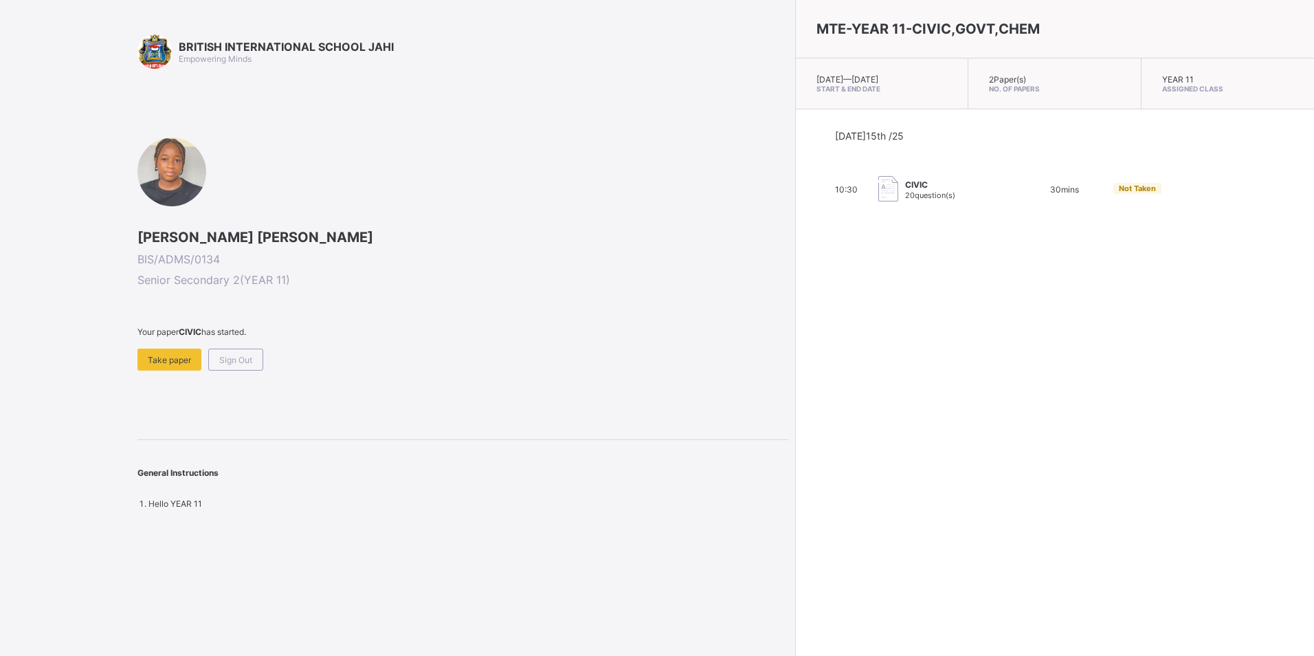
drag, startPoint x: 797, startPoint y: 374, endPoint x: 804, endPoint y: 373, distance: 6.9
click at [803, 373] on div "MTE-YEAR 11-CIVIC,GOVT,CHEM Tue, Oct 14th 2025 — Wed, Oct 15th 2025 Start & End…" at bounding box center [1054, 328] width 519 height 656
click at [804, 377] on div "MTE-YEAR 11-CIVIC,GOVT,CHEM Tue, Oct 14th 2025 — Wed, Oct 15th 2025 Start & End…" at bounding box center [1054, 328] width 519 height 656
drag, startPoint x: 806, startPoint y: 368, endPoint x: 814, endPoint y: 371, distance: 8.7
